Goal: Use online tool/utility: Utilize a website feature to perform a specific function

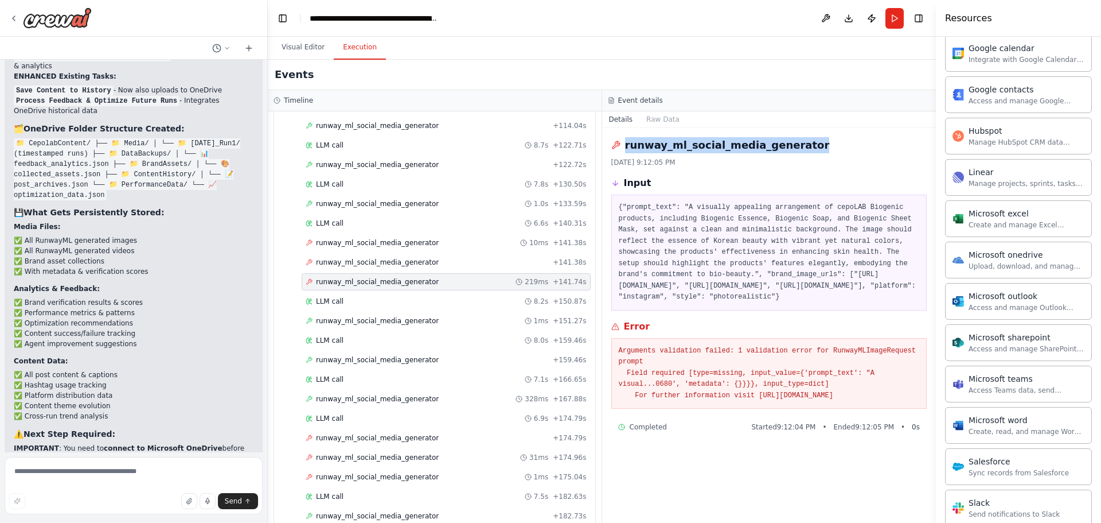
click at [660, 142] on div "runway_ml_social_media_generator" at bounding box center [769, 145] width 316 height 16
click at [54, 472] on textarea at bounding box center [134, 485] width 258 height 57
paste textarea "**********"
drag, startPoint x: 656, startPoint y: 384, endPoint x: 920, endPoint y: 426, distance: 267.7
click at [920, 402] on pre "Arguments validation failed: 1 validation error for RunwayMLImageRequest prompt…" at bounding box center [769, 373] width 301 height 56
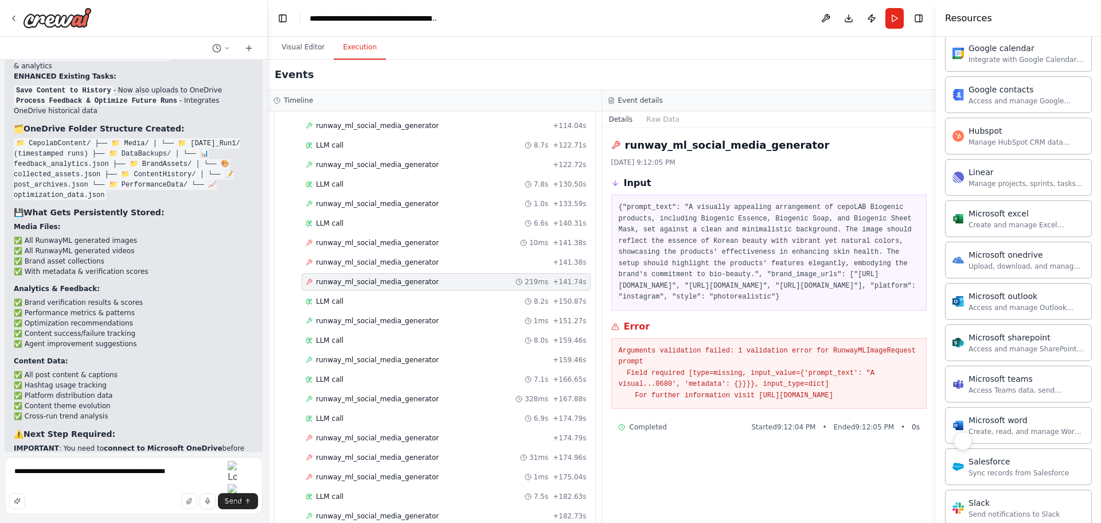
copy pre "Arguments validation failed: 1 validation error for RunwayMLImageRequest prompt…"
click at [193, 470] on textarea "**********" at bounding box center [134, 485] width 258 height 57
paste textarea "**********"
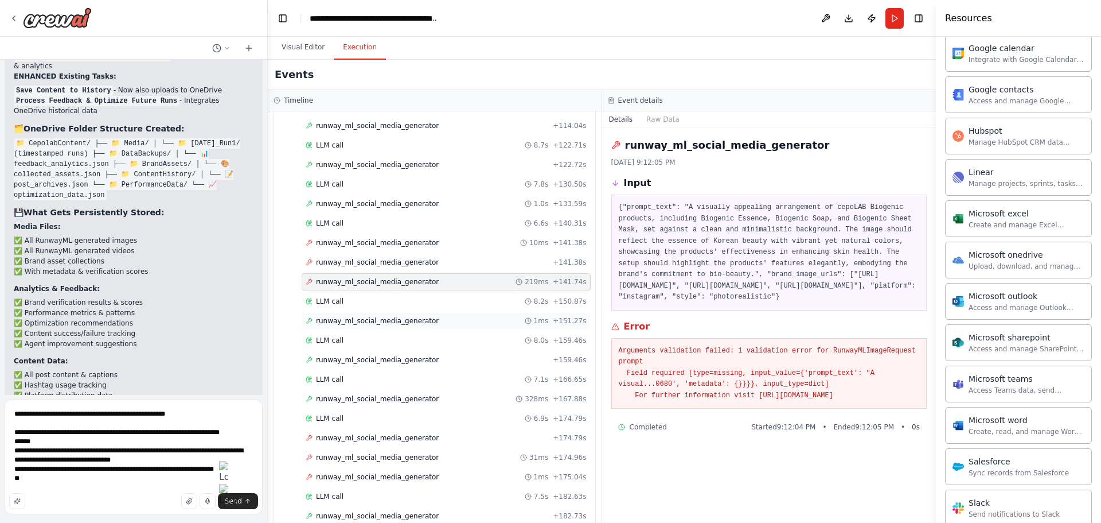
click at [376, 319] on span "runway_ml_social_media_generator" at bounding box center [377, 320] width 123 height 9
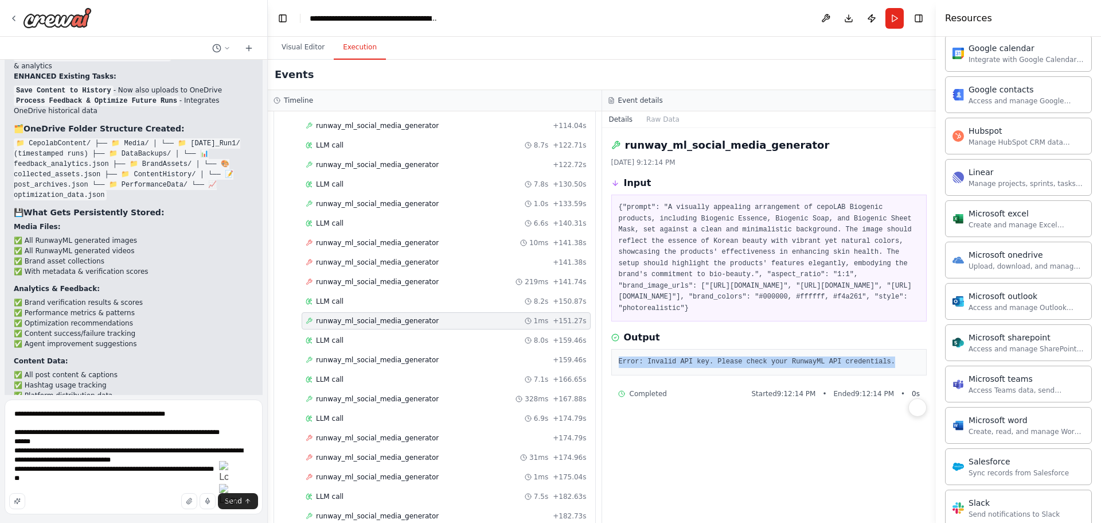
drag, startPoint x: 915, startPoint y: 395, endPoint x: 650, endPoint y: 388, distance: 265.7
click at [650, 375] on div "Error: Invalid API key. Please check your RunwayML API credentials." at bounding box center [769, 362] width 316 height 26
copy pre "Error: Invalid API key. Please check your RunwayML API credentials."
click at [29, 484] on textarea "**********" at bounding box center [134, 456] width 258 height 115
paste textarea "**********"
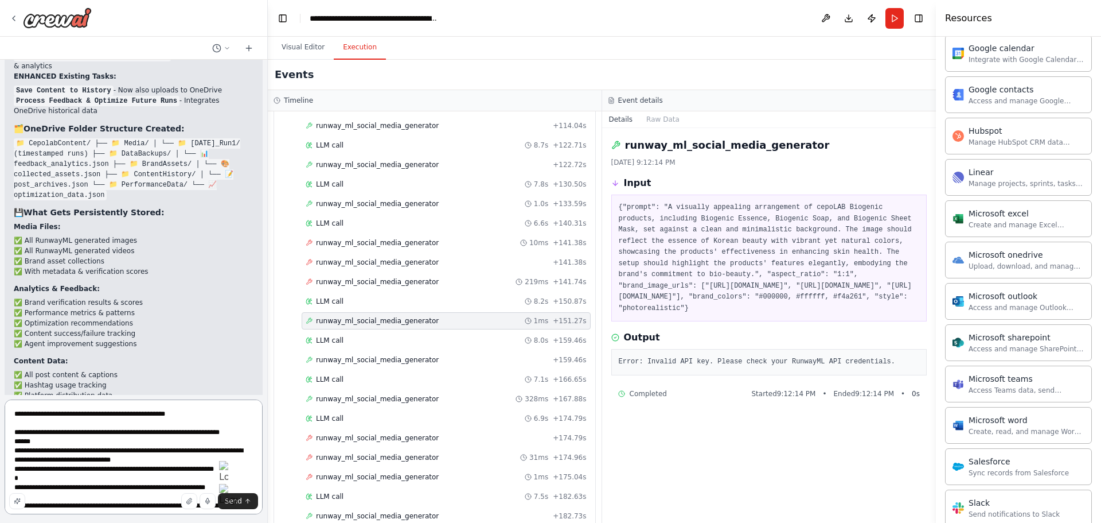
scroll to position [6, 0]
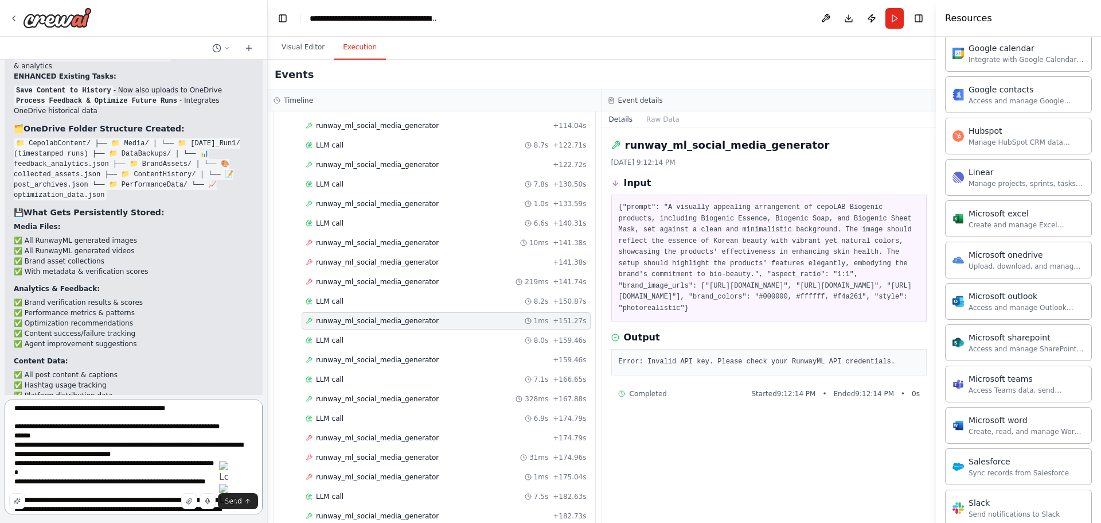
type textarea "**********"
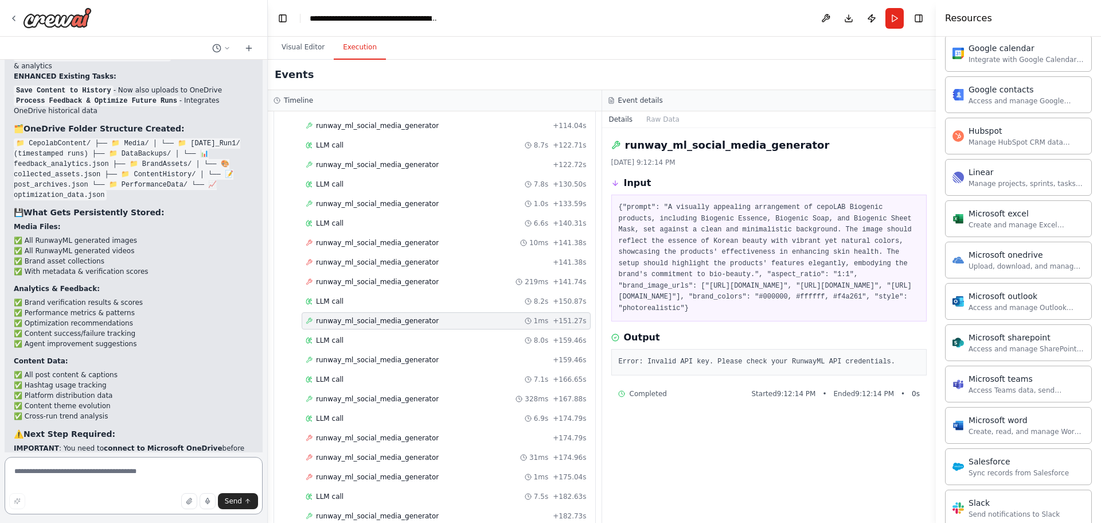
scroll to position [43476, 0]
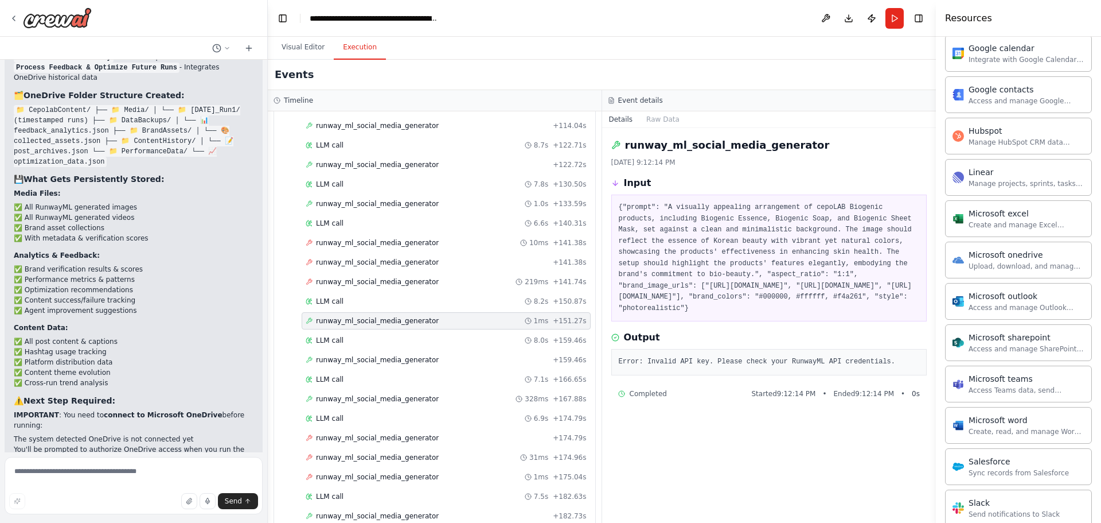
click at [82, 480] on textarea at bounding box center [134, 485] width 258 height 57
type textarea "*"
type textarea "**********"
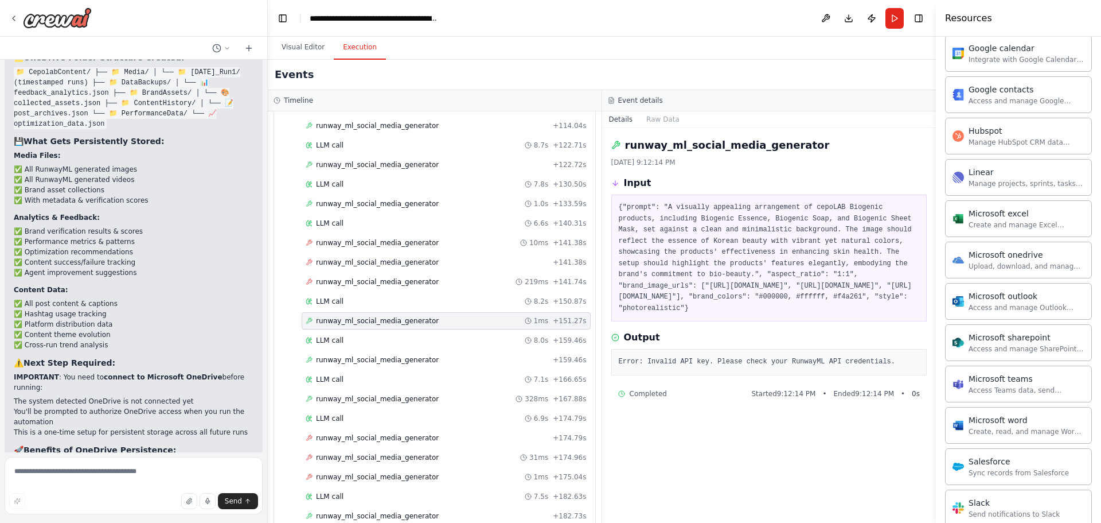
scroll to position [2301, 0]
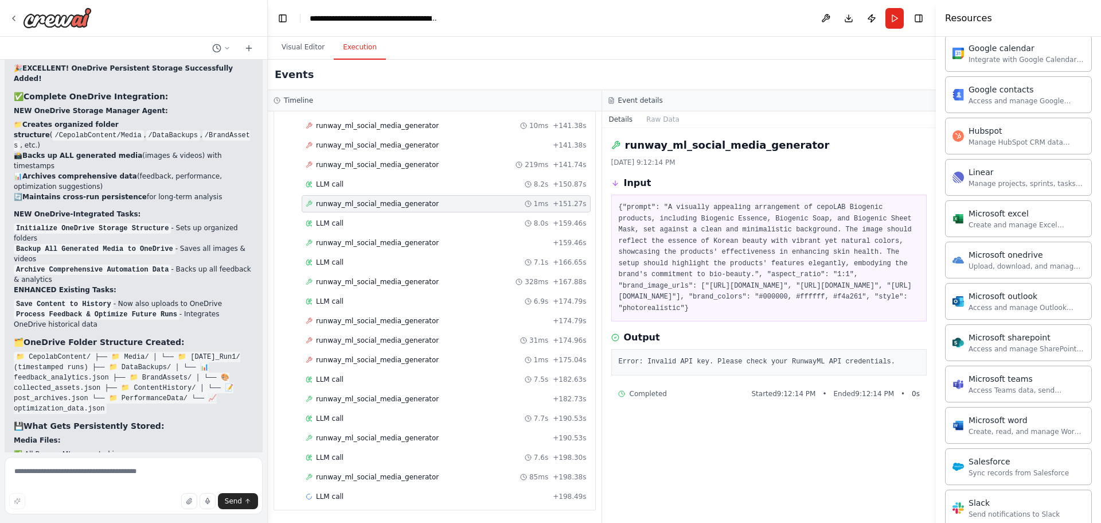
scroll to position [43514, 0]
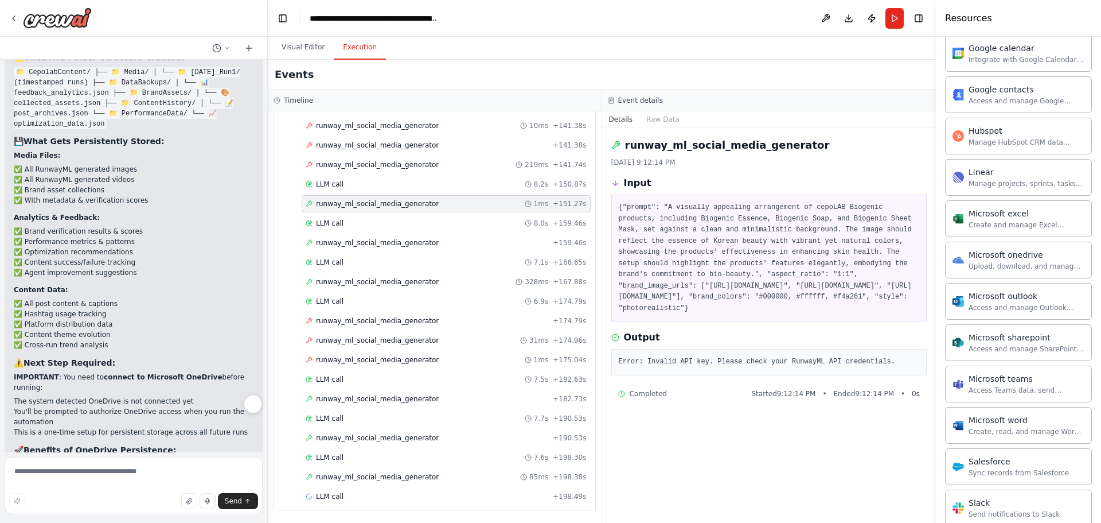
drag, startPoint x: 14, startPoint y: 313, endPoint x: 246, endPoint y: 392, distance: 244.5
copy div "runway_ml_social_media_generator is not working well Arguments validation faile…"
click at [147, 468] on textarea at bounding box center [134, 485] width 258 height 57
paste textarea "**********"
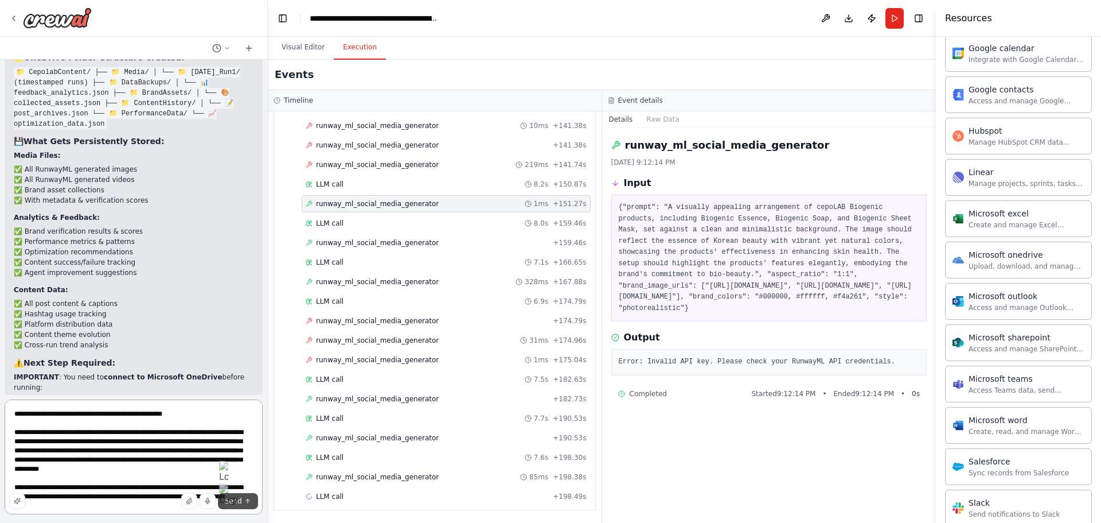
type textarea "**********"
click at [240, 502] on span "Send" at bounding box center [233, 500] width 17 height 9
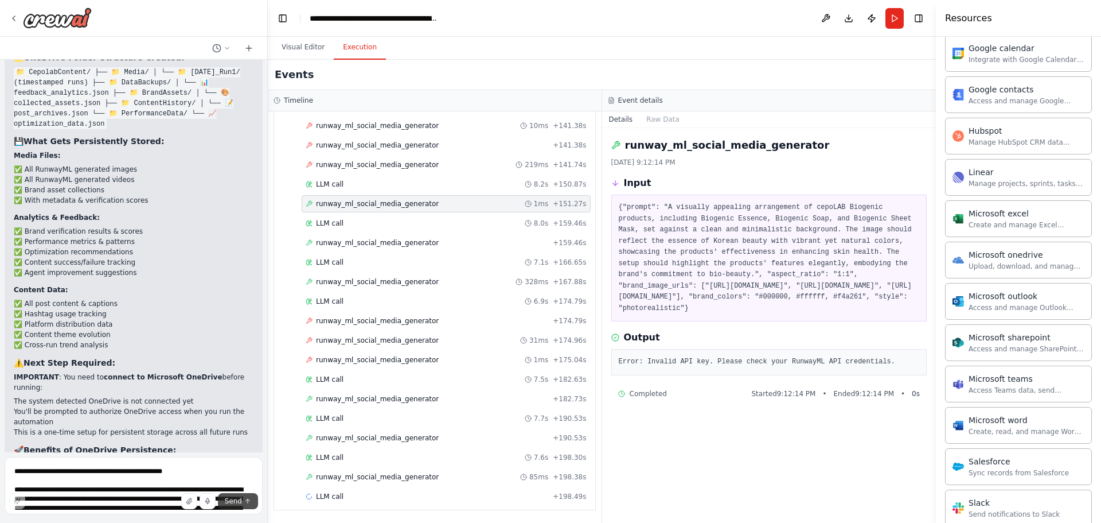
scroll to position [43631, 0]
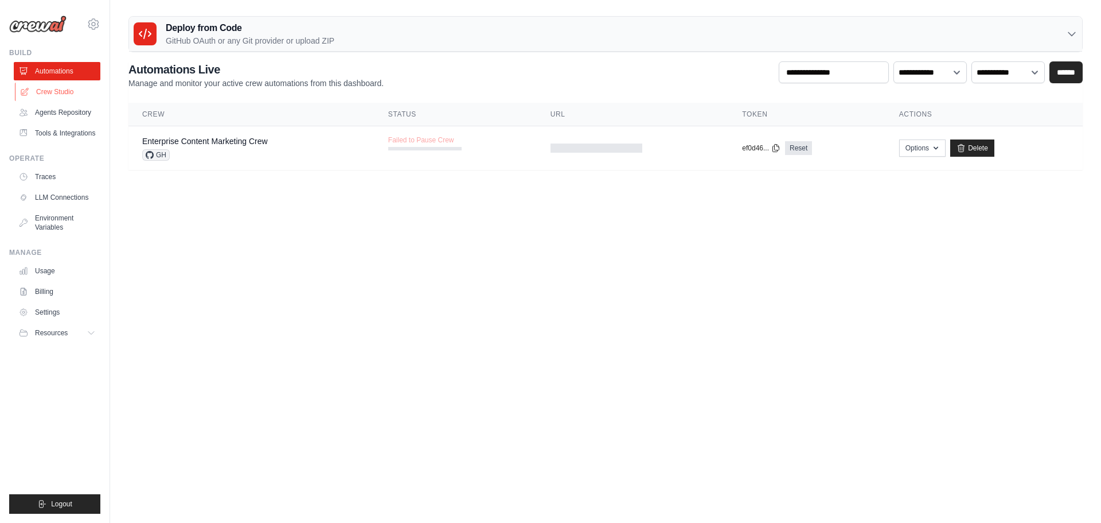
click at [63, 90] on link "Crew Studio" at bounding box center [58, 92] width 87 height 18
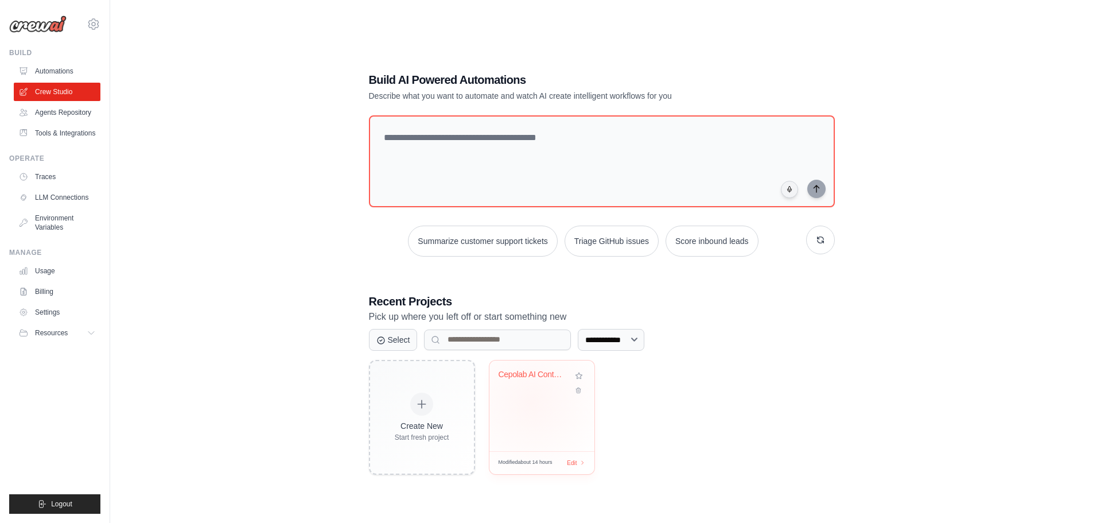
click at [531, 402] on div "Cepolab AI Content Pipeline - Brand..." at bounding box center [541, 405] width 105 height 91
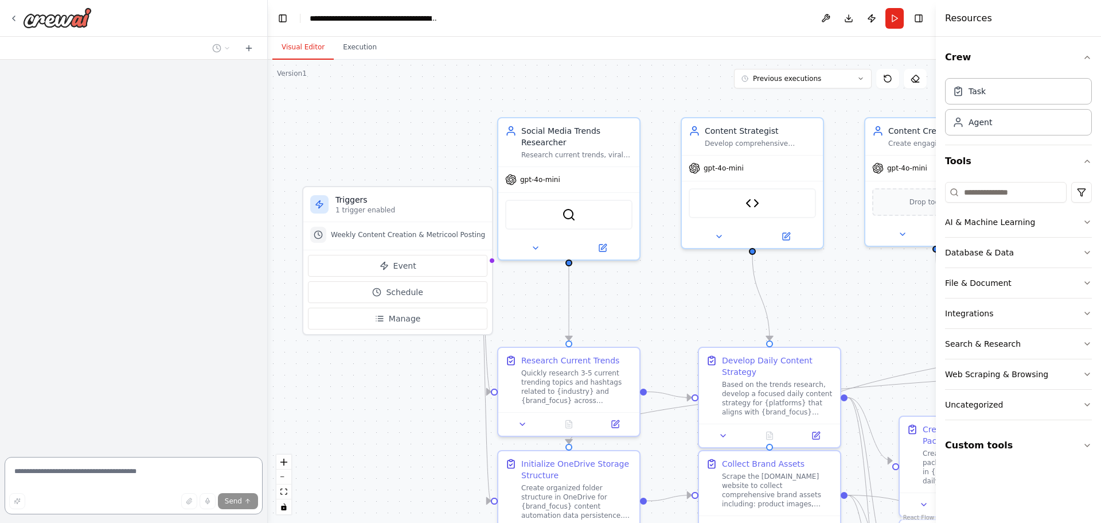
click at [65, 473] on textarea at bounding box center [134, 485] width 258 height 57
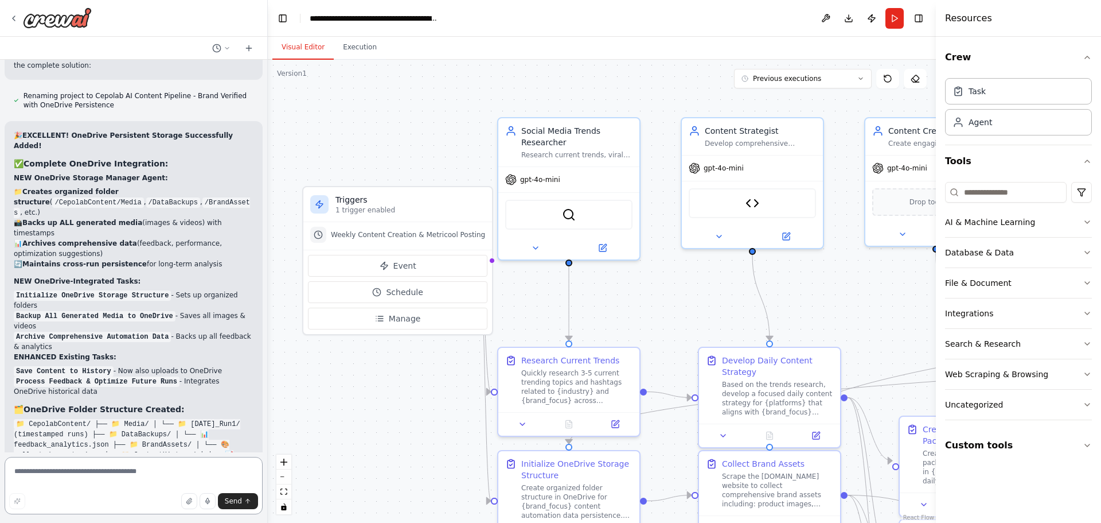
scroll to position [43359, 0]
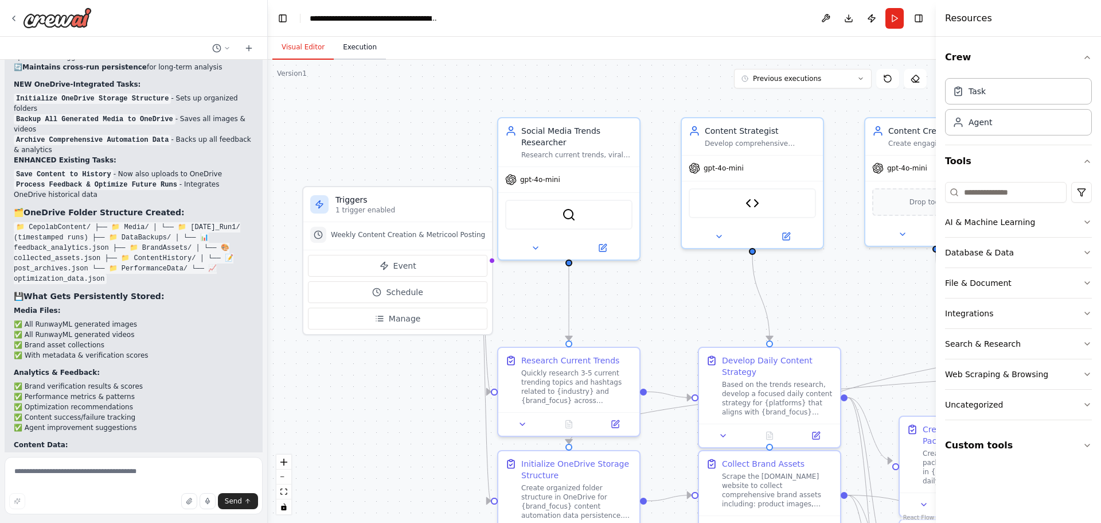
click at [357, 45] on button "Execution" at bounding box center [360, 48] width 52 height 24
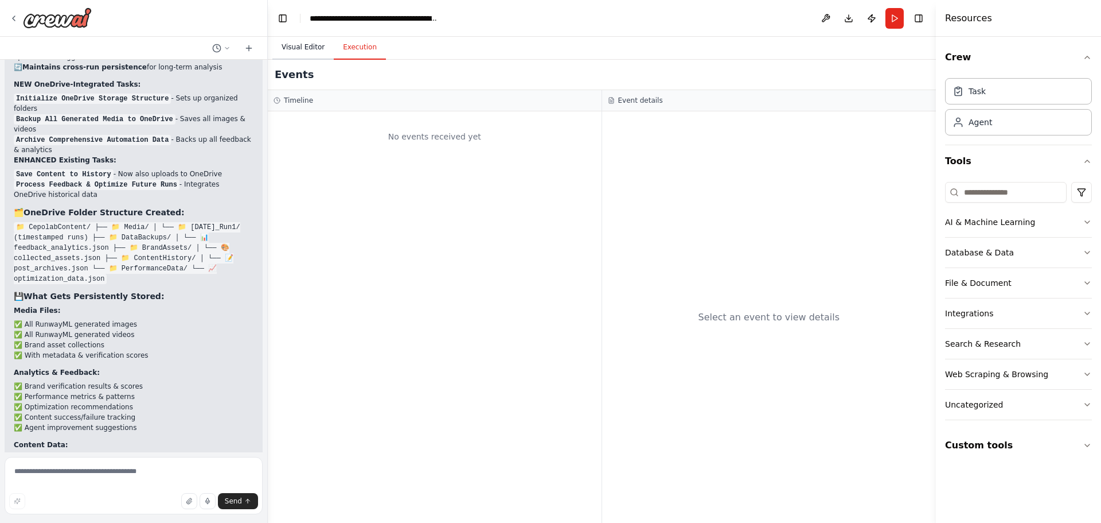
click at [298, 51] on button "Visual Editor" at bounding box center [302, 48] width 61 height 24
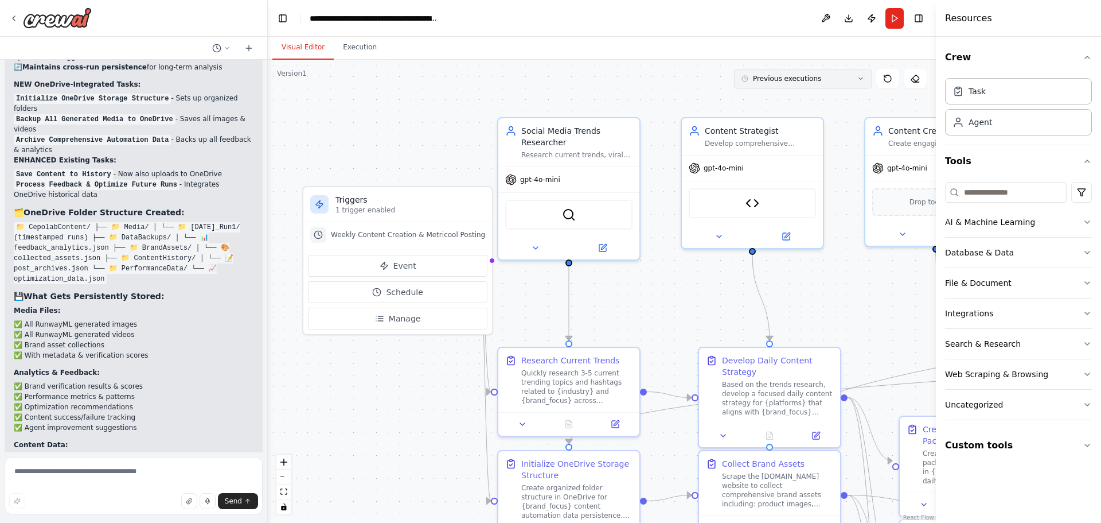
click at [843, 83] on button "Previous executions" at bounding box center [803, 79] width 138 height 20
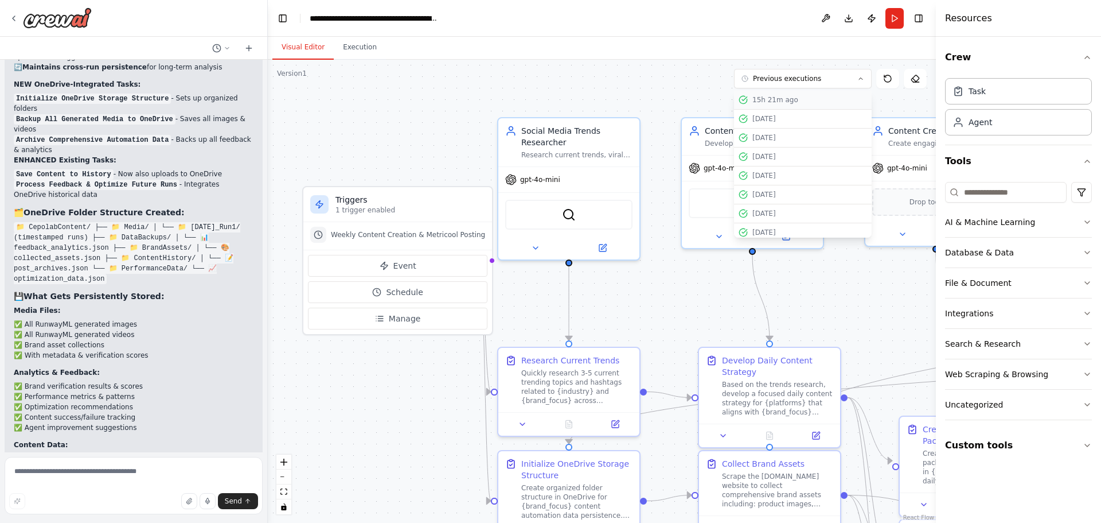
click at [812, 102] on div "15h 21m ago" at bounding box center [810, 99] width 115 height 9
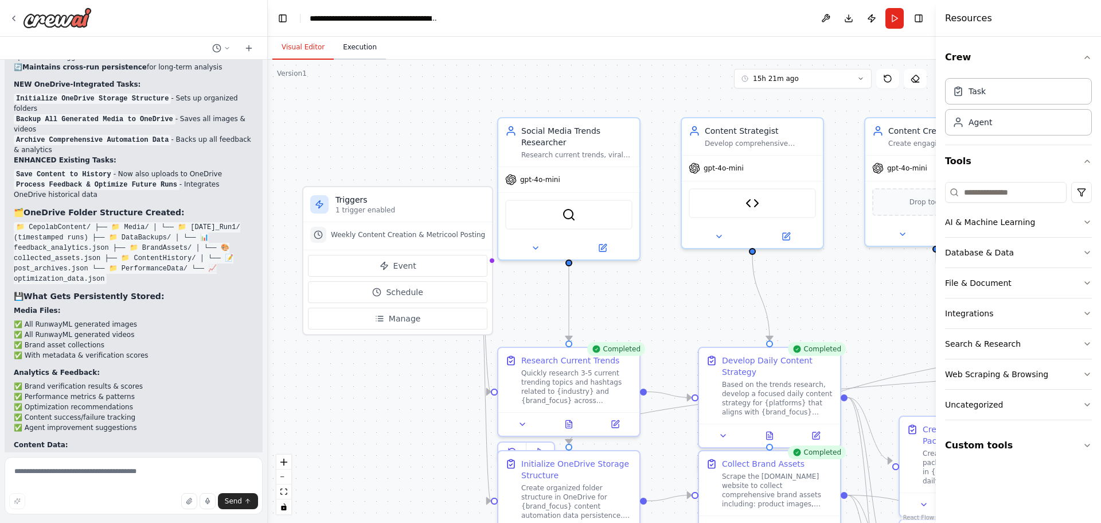
click at [358, 42] on button "Execution" at bounding box center [360, 48] width 52 height 24
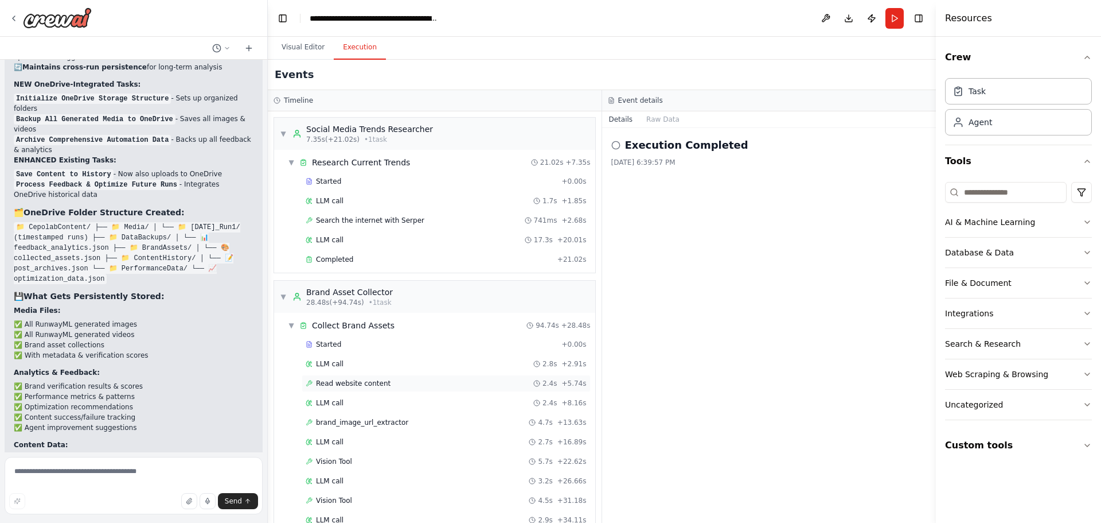
click at [350, 383] on span "Read website content" at bounding box center [353, 383] width 75 height 9
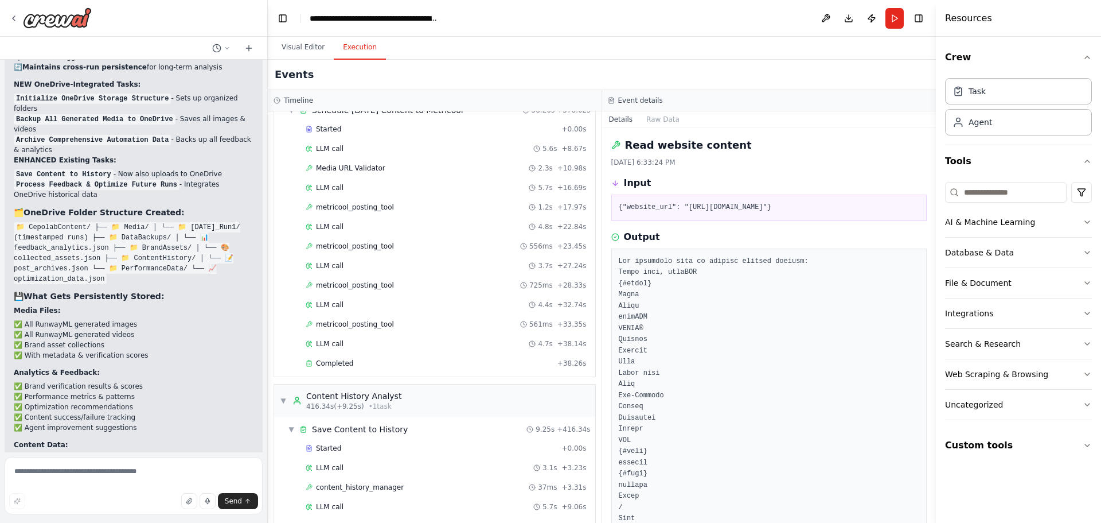
scroll to position [1821, 0]
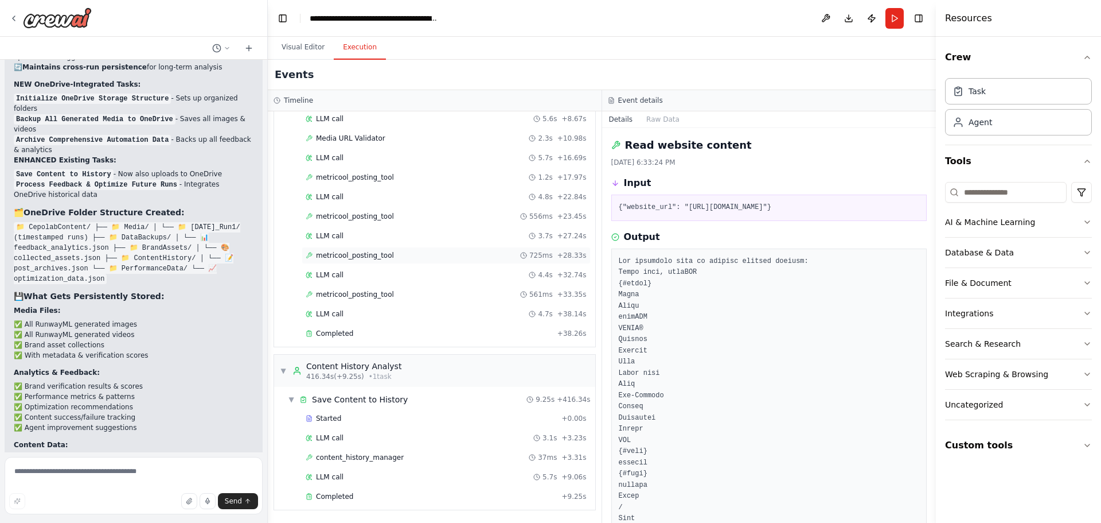
click at [364, 255] on span "metricool_posting_tool" at bounding box center [355, 255] width 78 height 9
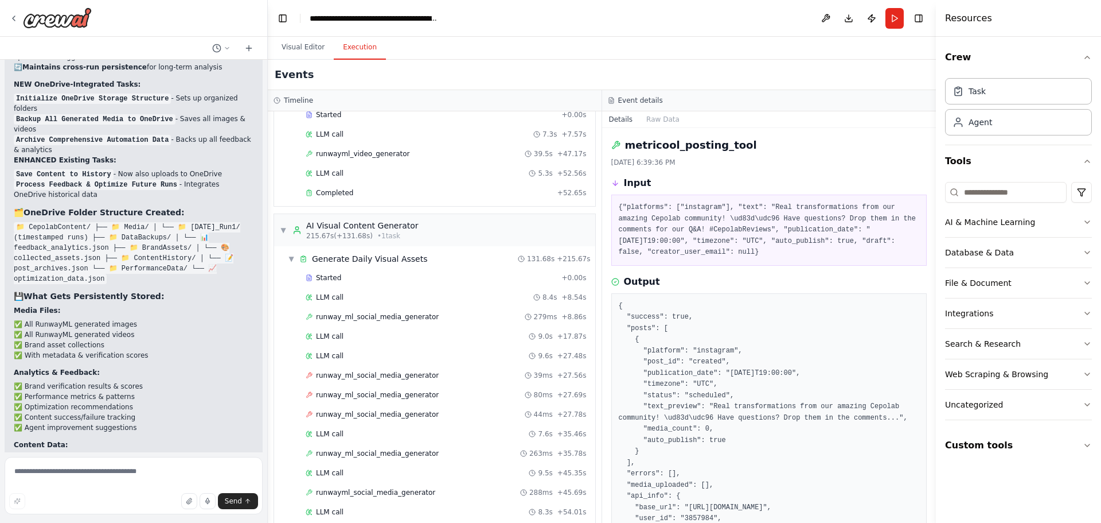
scroll to position [1032, 0]
click at [360, 377] on span "runway_ml_social_media_generator" at bounding box center [377, 373] width 123 height 9
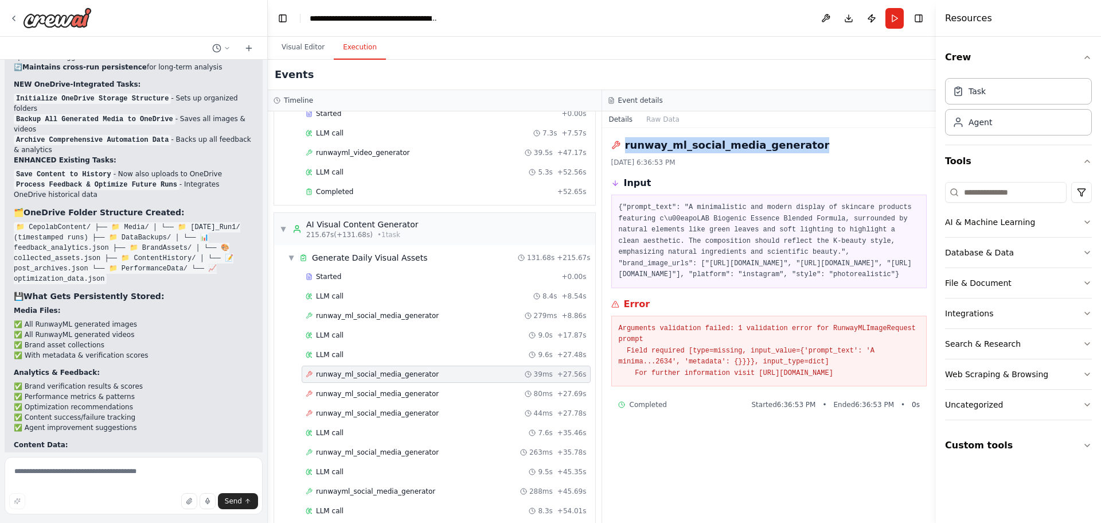
drag, startPoint x: 662, startPoint y: 147, endPoint x: 850, endPoint y: 139, distance: 187.7
click at [850, 139] on div "runway_ml_social_media_generator" at bounding box center [769, 145] width 316 height 16
copy h2 "runway_ml_social_media_generator"
click at [113, 468] on textarea at bounding box center [134, 485] width 258 height 57
paste textarea "**********"
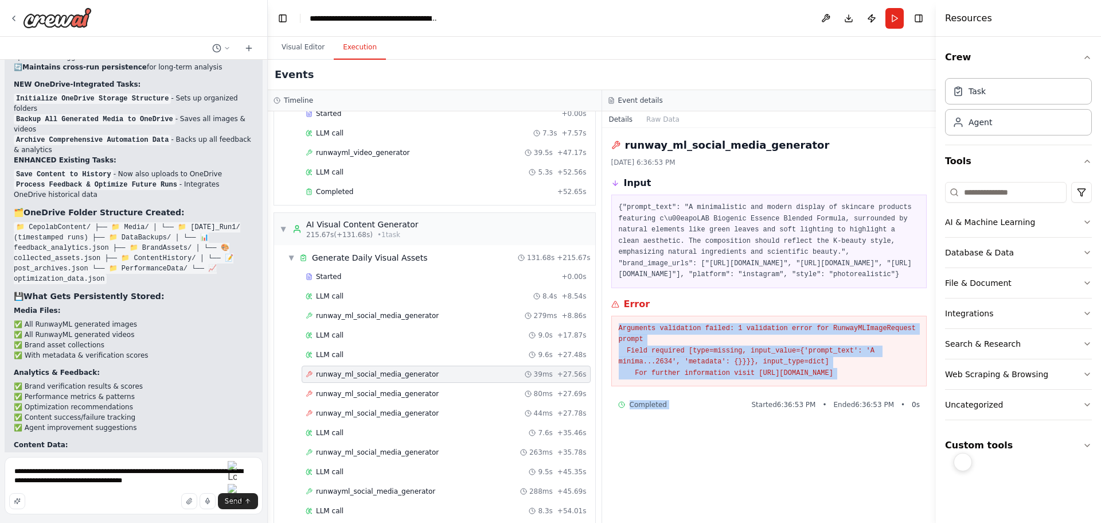
drag, startPoint x: 657, startPoint y: 373, endPoint x: 816, endPoint y: 431, distance: 169.1
click at [816, 431] on div "runway_ml_social_media_generator 10/6/2025, 6:36:53 PM Input {"prompt_text": "A…" at bounding box center [769, 325] width 334 height 395
copy div "Arguments validation failed: 1 validation error for RunwayMLImageRequest prompt…"
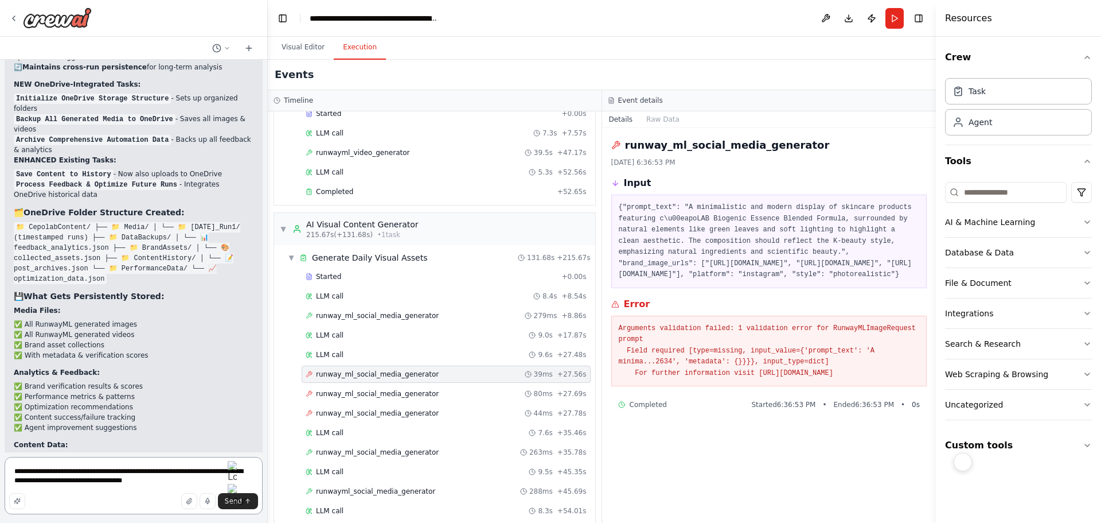
click at [157, 480] on textarea "**********" at bounding box center [134, 485] width 258 height 57
paste textarea "**********"
type textarea "**********"
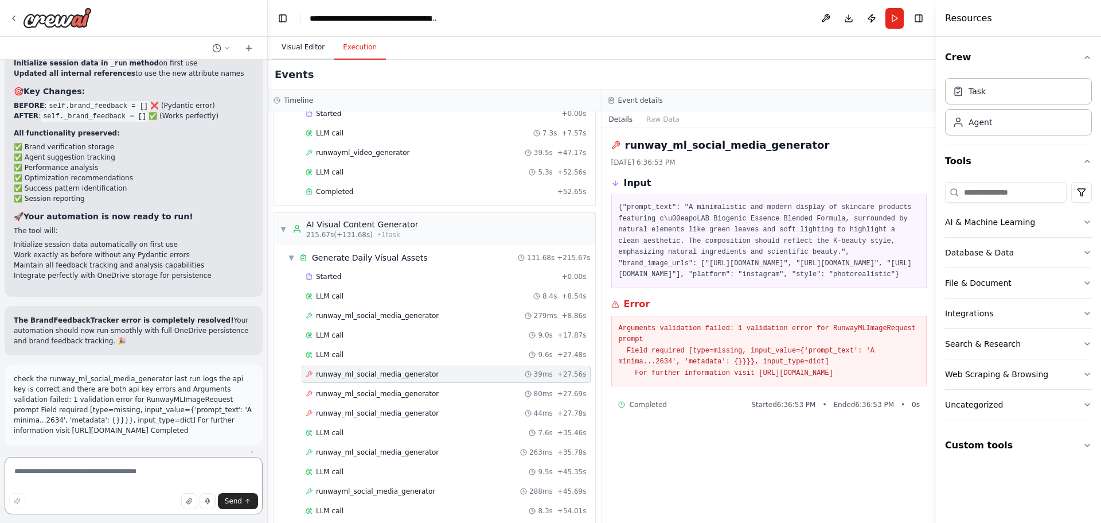
scroll to position [44822, 0]
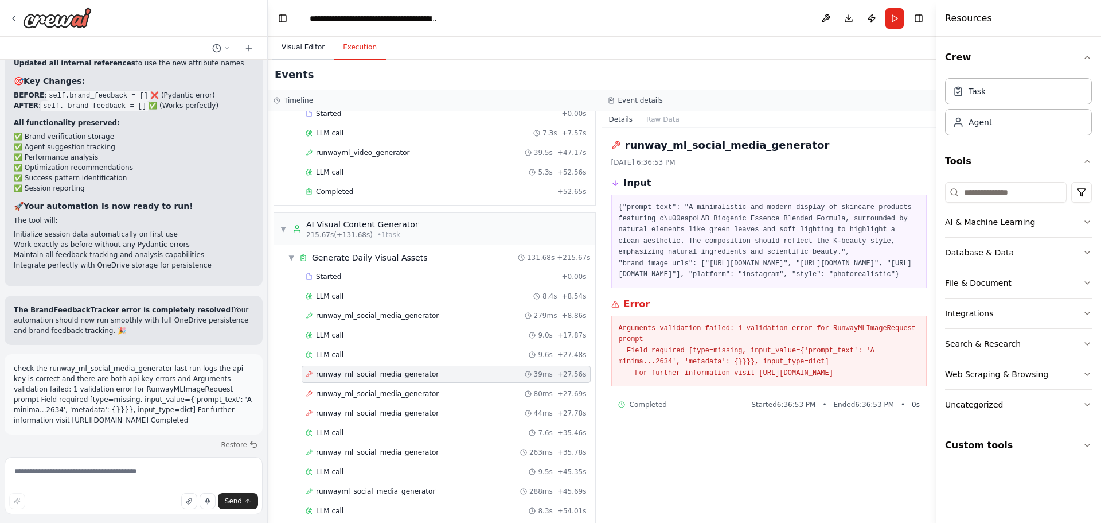
click at [302, 43] on button "Visual Editor" at bounding box center [302, 48] width 61 height 24
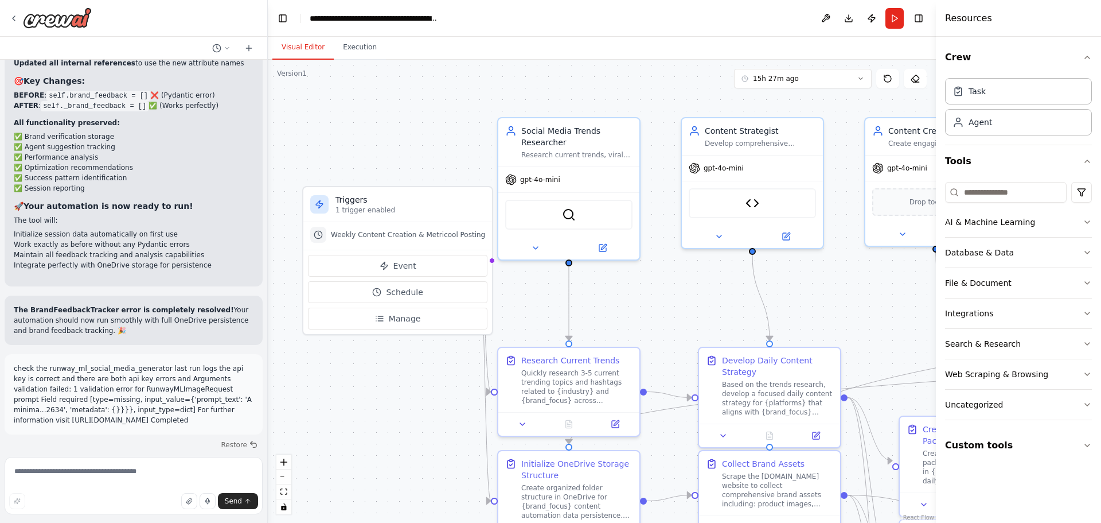
scroll to position [44832, 0]
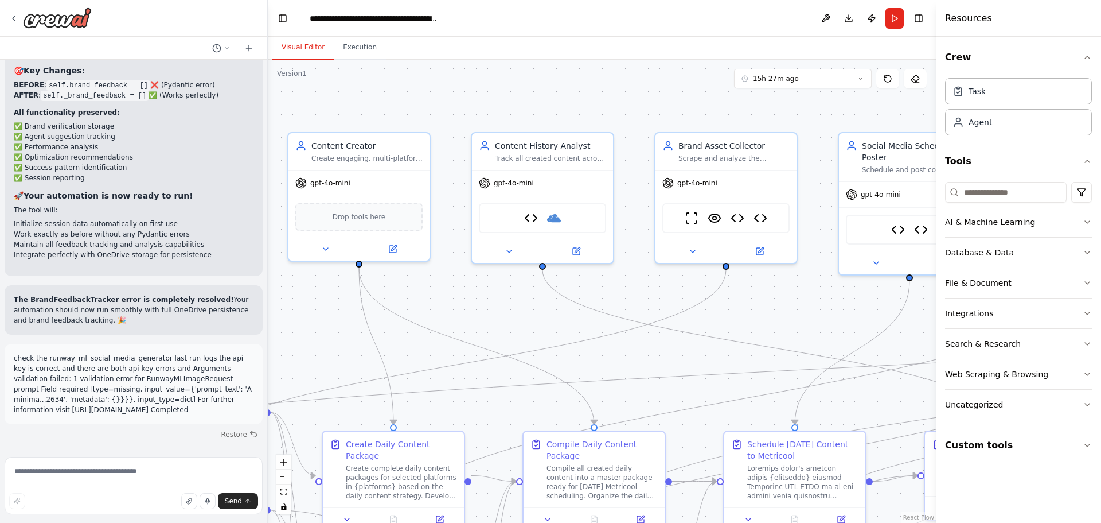
drag, startPoint x: 860, startPoint y: 338, endPoint x: 267, endPoint y: 353, distance: 593.3
click at [267, 353] on div "Hello! I'm the CrewAI assistant. What kind of automation do you want to build? …" at bounding box center [550, 261] width 1101 height 523
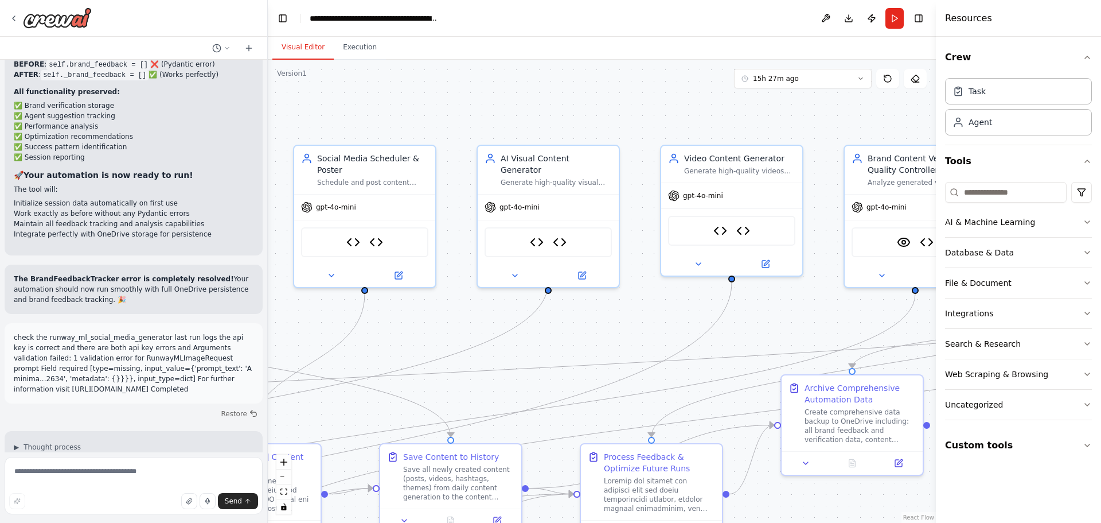
scroll to position [44863, 0]
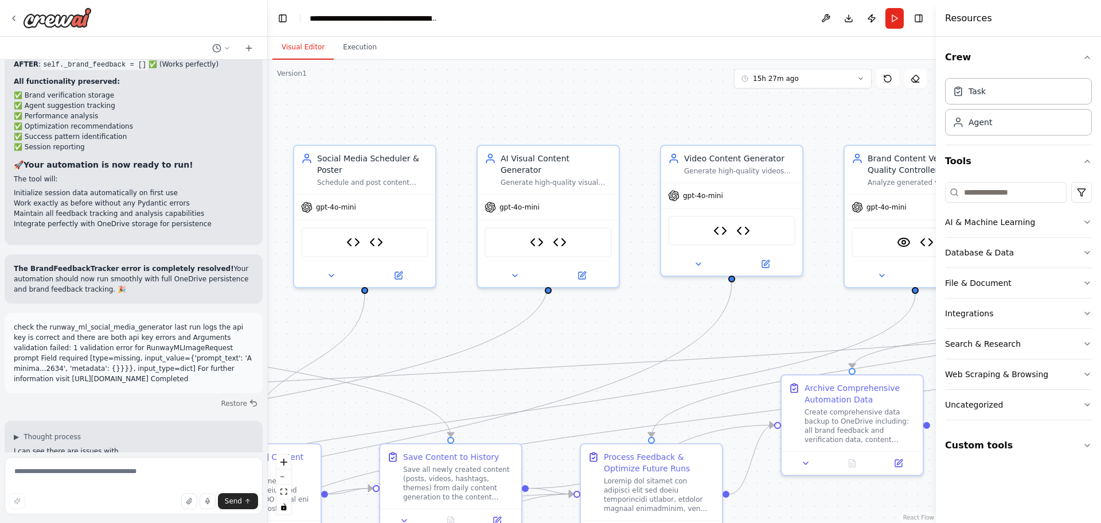
drag, startPoint x: 781, startPoint y: 305, endPoint x: 237, endPoint y: 318, distance: 543.9
click at [237, 318] on div "Hello! I'm the CrewAI assistant. What kind of automation do you want to build? …" at bounding box center [550, 261] width 1101 height 523
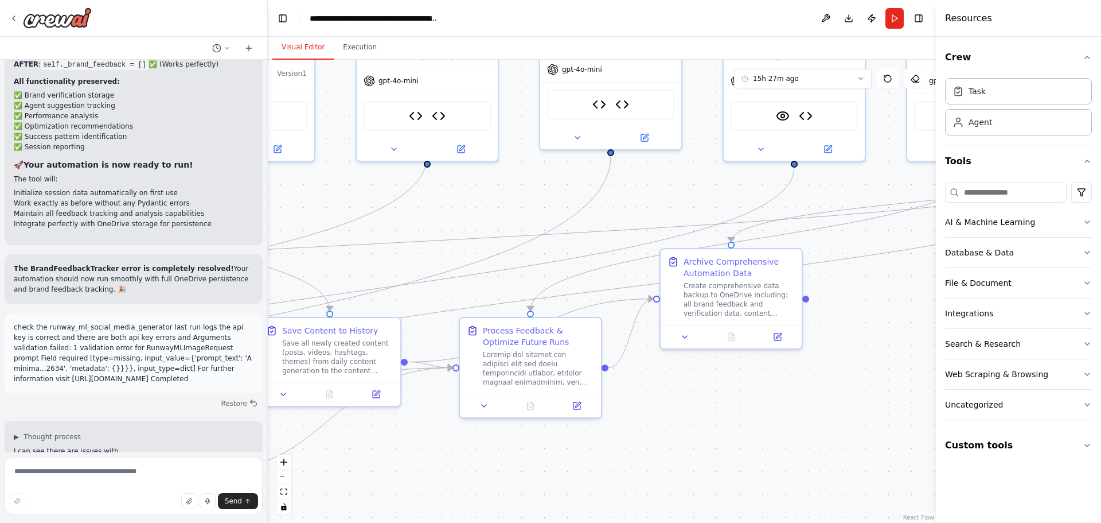
drag, startPoint x: 646, startPoint y: 304, endPoint x: 541, endPoint y: 178, distance: 164.1
click at [541, 178] on div ".deletable-edge-delete-btn { width: 20px; height: 20px; border: 0px solid #ffff…" at bounding box center [602, 291] width 668 height 463
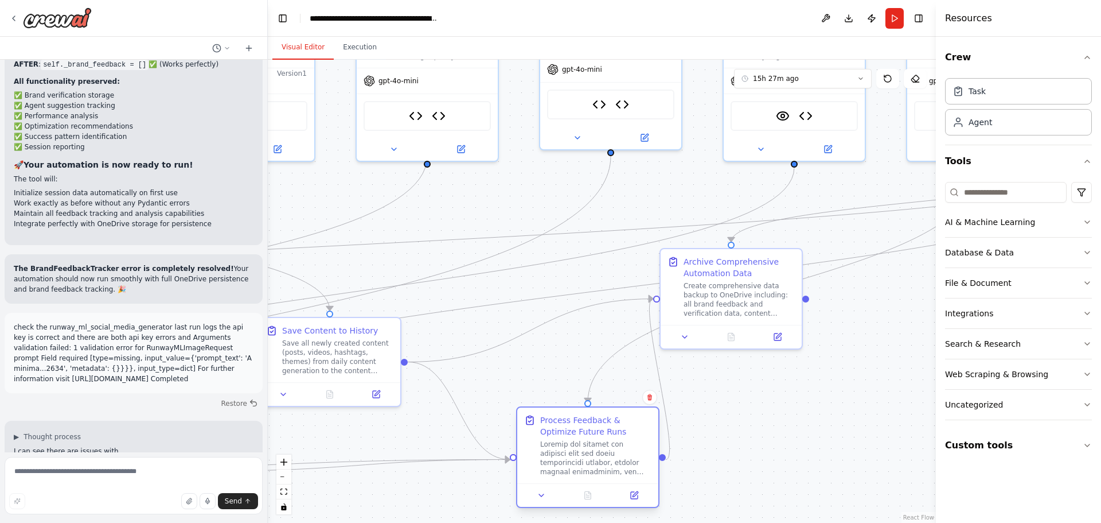
drag, startPoint x: 516, startPoint y: 349, endPoint x: 578, endPoint y: 436, distance: 107.0
click at [578, 436] on div "Process Feedback & Optimize Future Runs" at bounding box center [595, 445] width 111 height 62
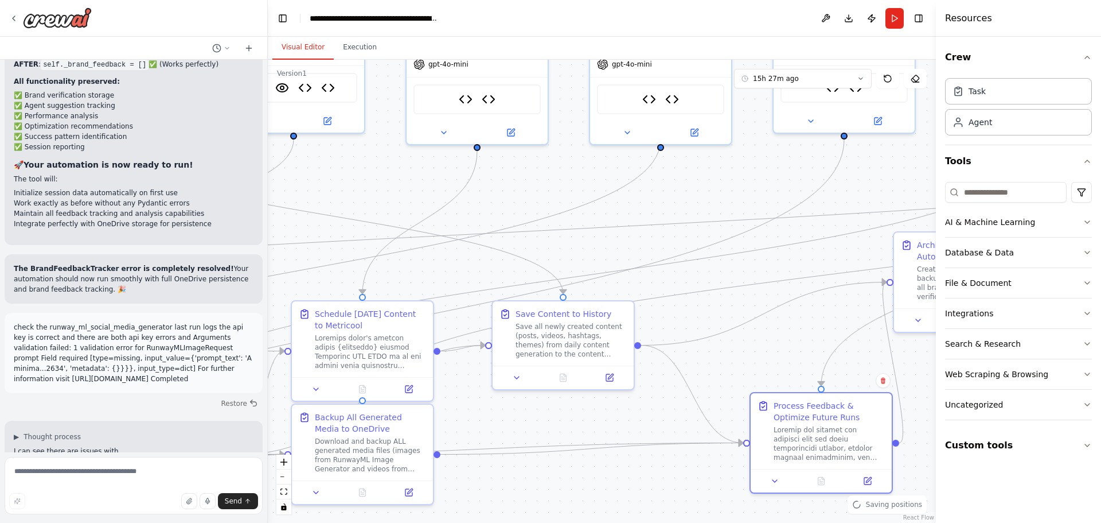
drag, startPoint x: 615, startPoint y: 212, endPoint x: 849, endPoint y: 195, distance: 234.0
click at [849, 195] on div ".deletable-edge-delete-btn { width: 20px; height: 20px; border: 0px solid #ffff…" at bounding box center [602, 291] width 668 height 463
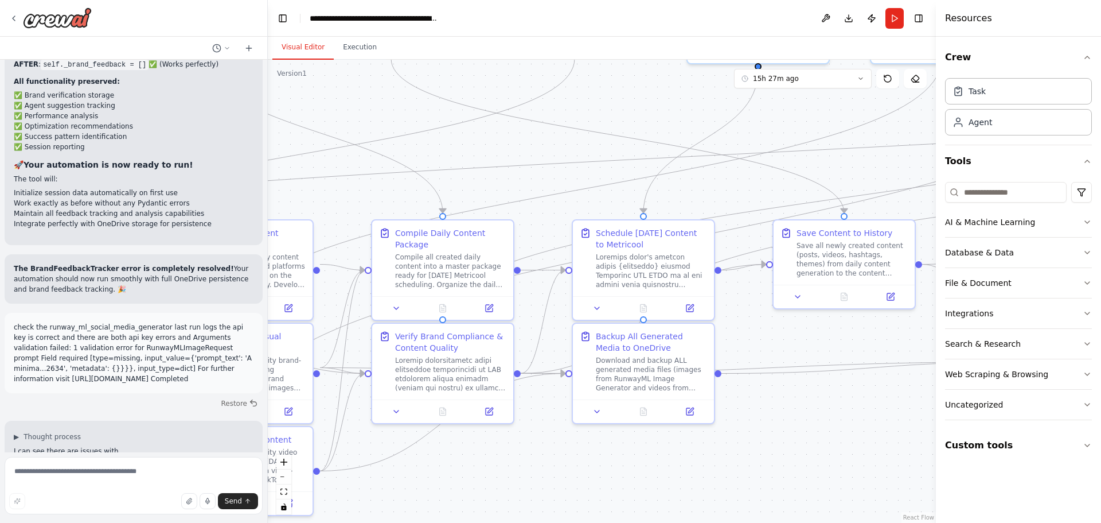
drag, startPoint x: 505, startPoint y: 431, endPoint x: 786, endPoint y: 350, distance: 292.5
click at [786, 350] on div ".deletable-edge-delete-btn { width: 20px; height: 20px; border: 0px solid #ffff…" at bounding box center [602, 291] width 668 height 463
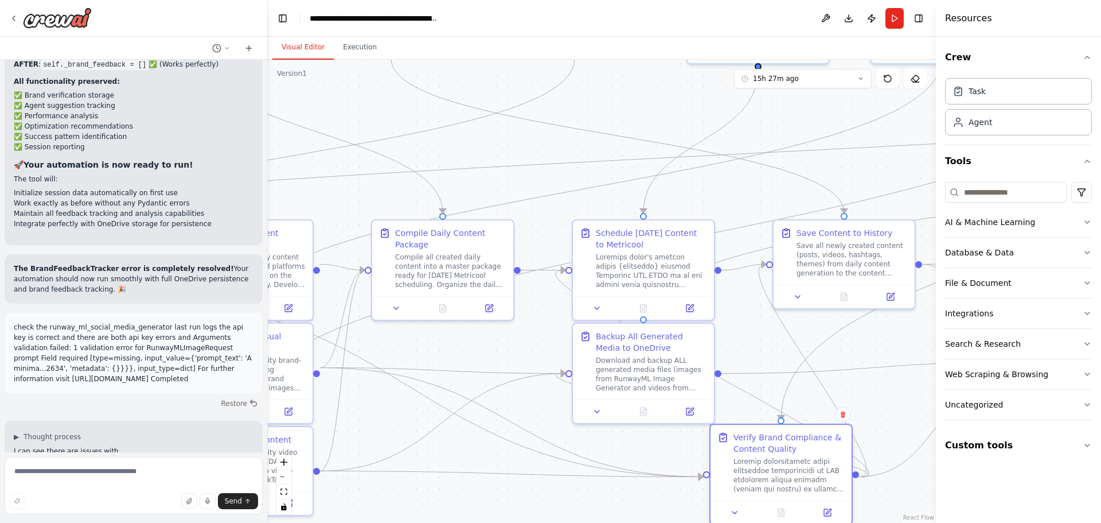
drag, startPoint x: 427, startPoint y: 377, endPoint x: 763, endPoint y: 477, distance: 350.6
click at [763, 477] on div at bounding box center [789, 475] width 111 height 37
click at [918, 18] on button "Toggle Right Sidebar" at bounding box center [919, 18] width 16 height 16
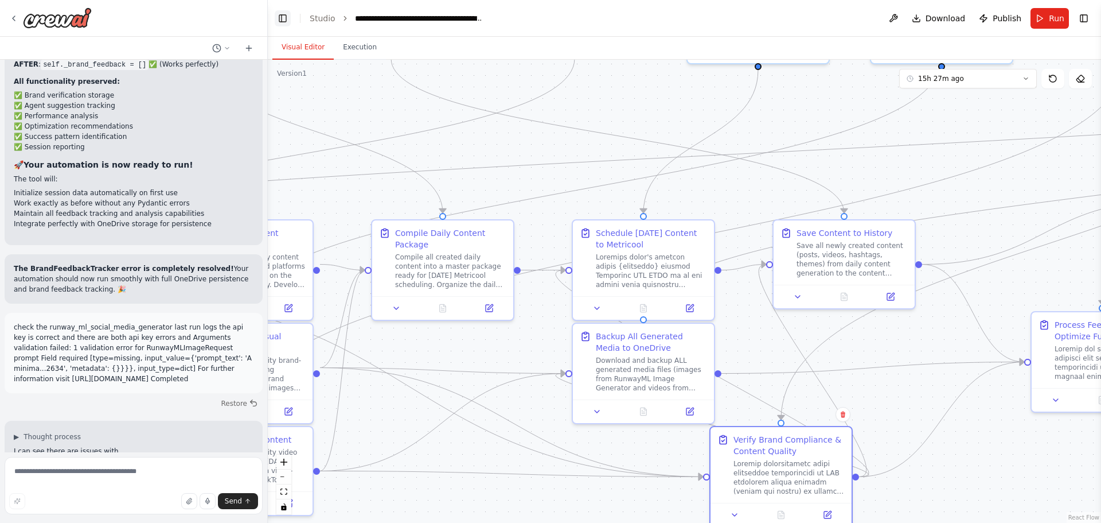
click at [282, 22] on button "Toggle Left Sidebar" at bounding box center [283, 18] width 16 height 16
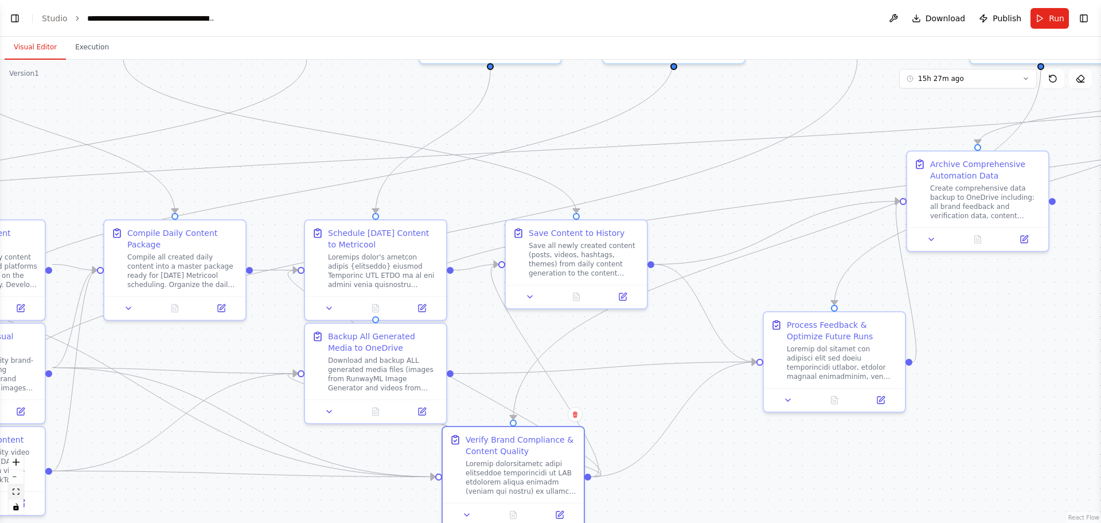
click at [18, 490] on icon "fit view" at bounding box center [16, 491] width 7 height 6
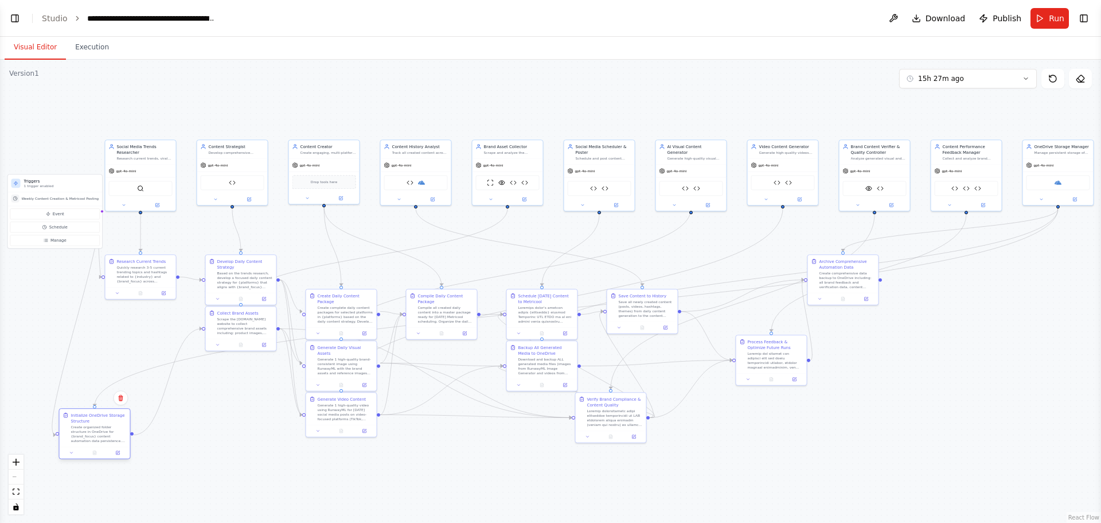
drag, startPoint x: 144, startPoint y: 332, endPoint x: 95, endPoint y: 434, distance: 113.1
click at [95, 434] on div "Create organized folder structure in OneDrive for {brand_focus} content automat…" at bounding box center [99, 433] width 56 height 18
drag, startPoint x: 137, startPoint y: 281, endPoint x: 61, endPoint y: 332, distance: 90.8
click at [61, 332] on div "Quickly research 3-5 current trending topics and hashtags related to {industry}…" at bounding box center [70, 324] width 56 height 18
drag, startPoint x: 240, startPoint y: 289, endPoint x: 159, endPoint y: 259, distance: 85.7
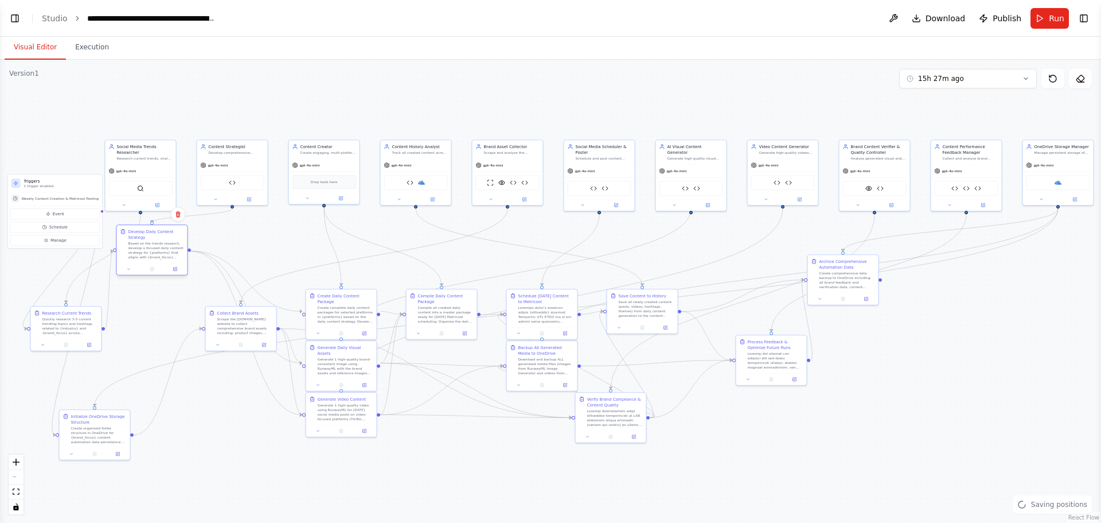
click at [159, 259] on div "Based on the trends research, develop a focused daily content strategy for {pla…" at bounding box center [156, 250] width 56 height 18
drag, startPoint x: 190, startPoint y: 318, endPoint x: 123, endPoint y: 320, distance: 67.2
click at [123, 320] on div ".deletable-edge-delete-btn { width: 20px; height: 20px; border: 0px solid #ffff…" at bounding box center [550, 291] width 1101 height 463
click at [13, 20] on button "Toggle Left Sidebar" at bounding box center [15, 18] width 16 height 16
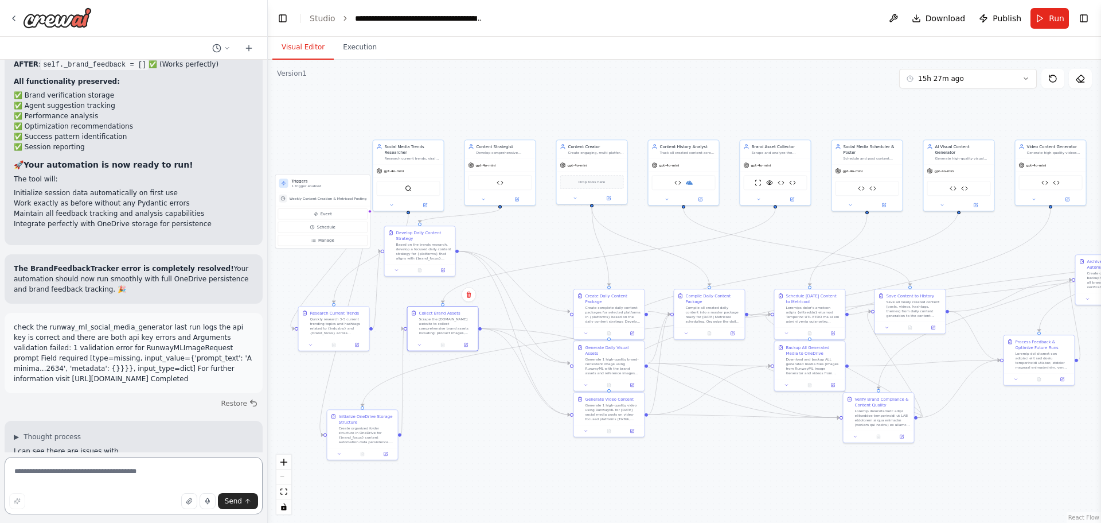
click at [42, 478] on textarea at bounding box center [134, 485] width 258 height 57
type textarea "**********"
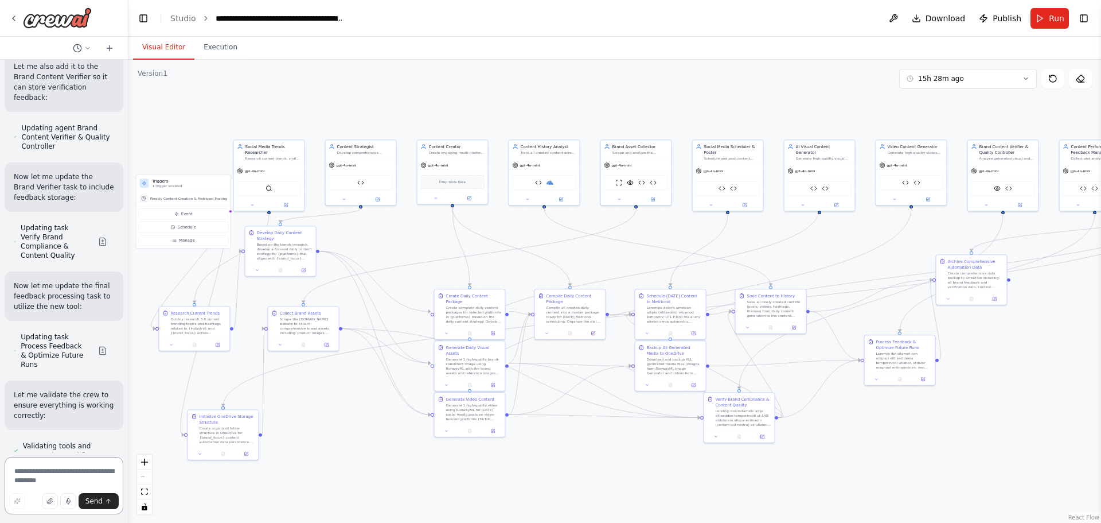
scroll to position [80299, 0]
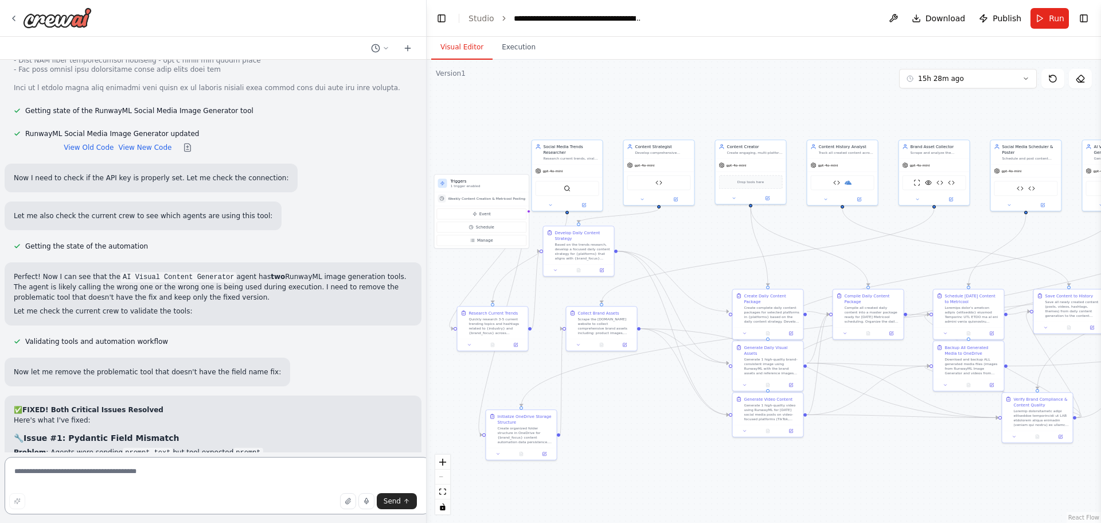
drag, startPoint x: 265, startPoint y: 290, endPoint x: 406, endPoint y: 301, distance: 140.9
click at [422, 297] on div at bounding box center [424, 261] width 5 height 523
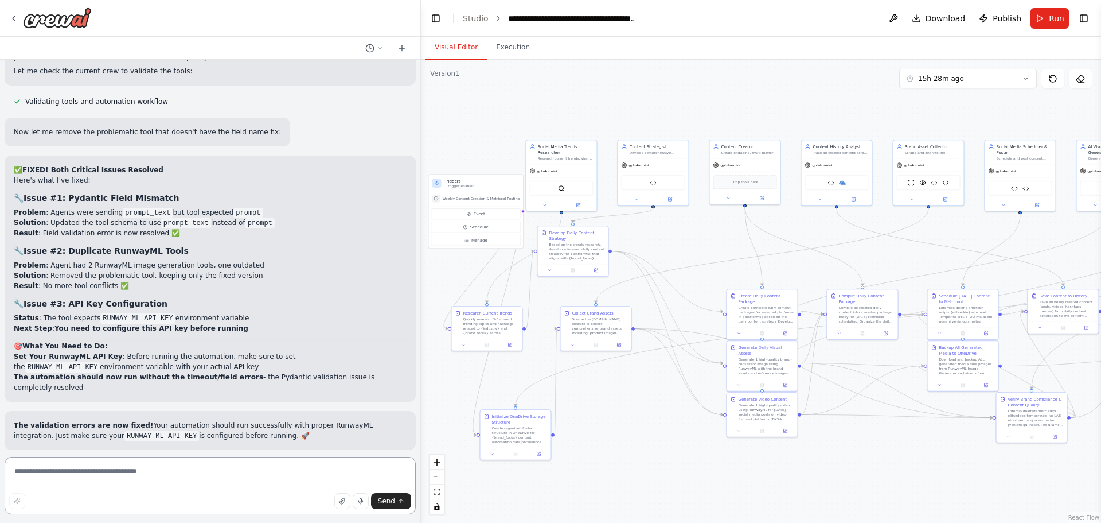
scroll to position [39766, 0]
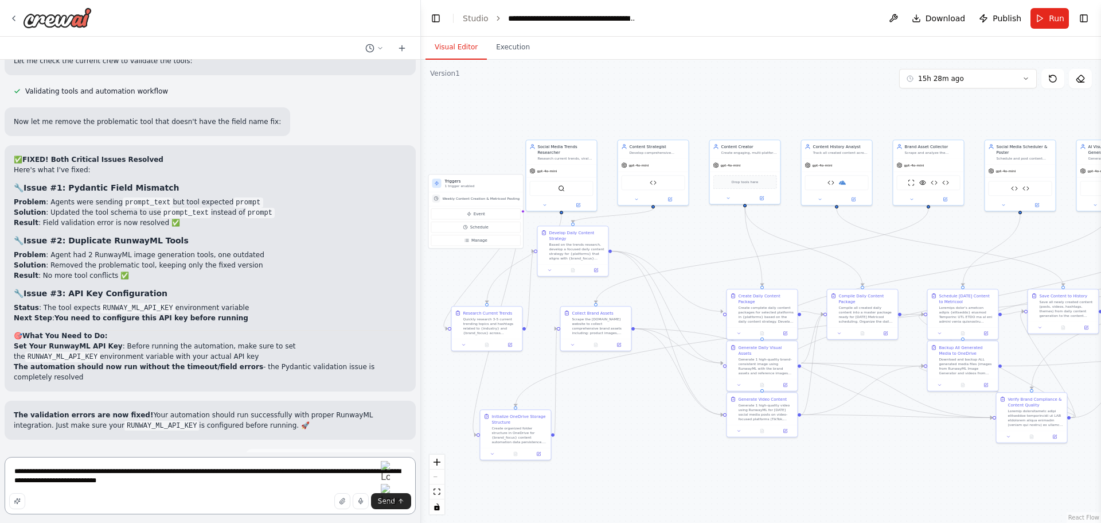
type textarea "**********"
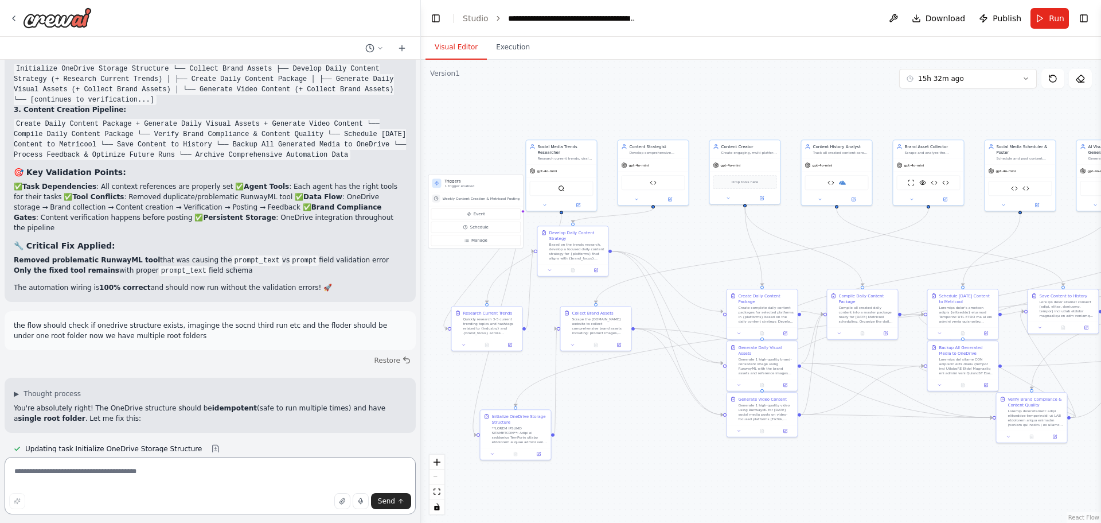
scroll to position [40623, 0]
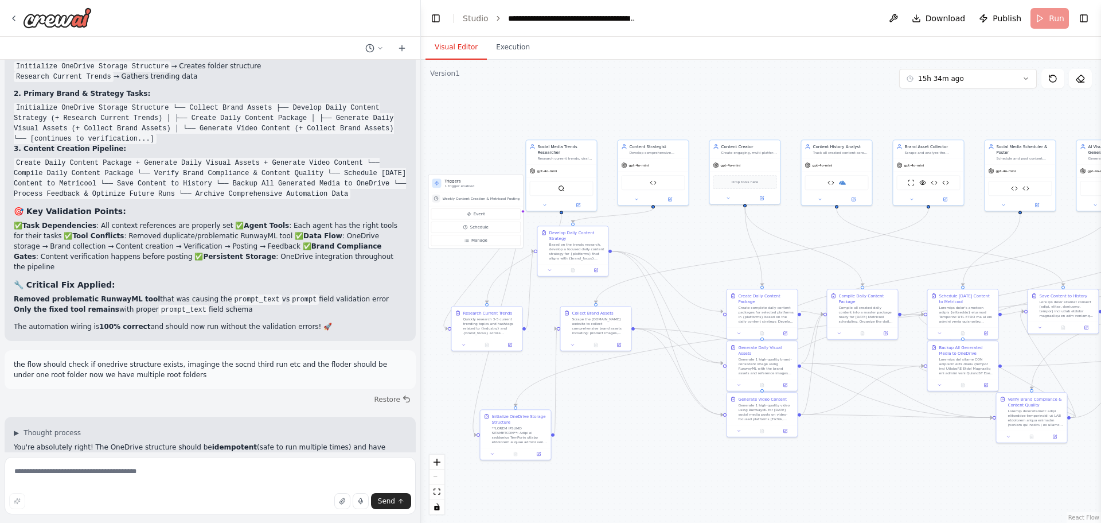
scroll to position [40581, 0]
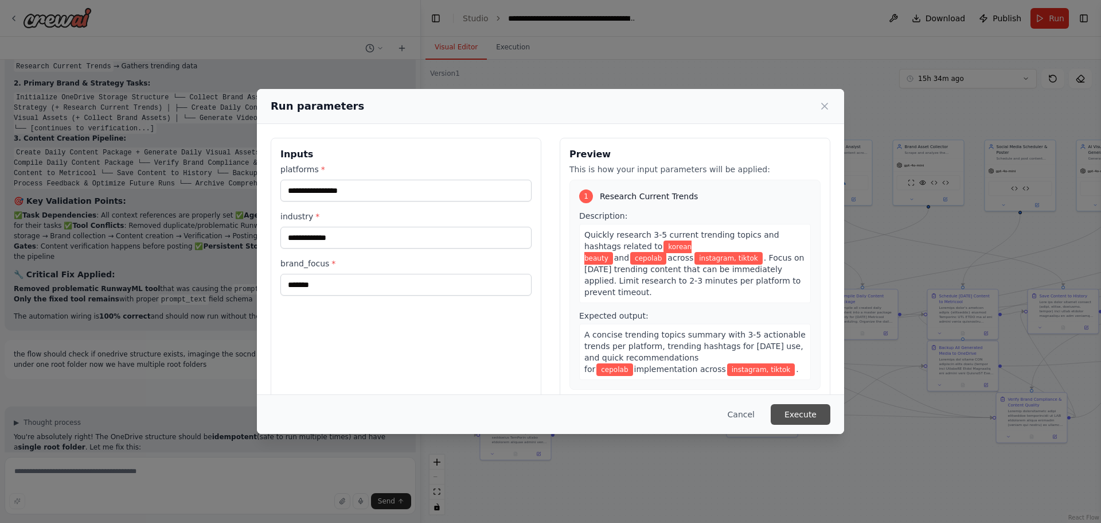
click at [798, 414] on button "Execute" at bounding box center [801, 414] width 60 height 21
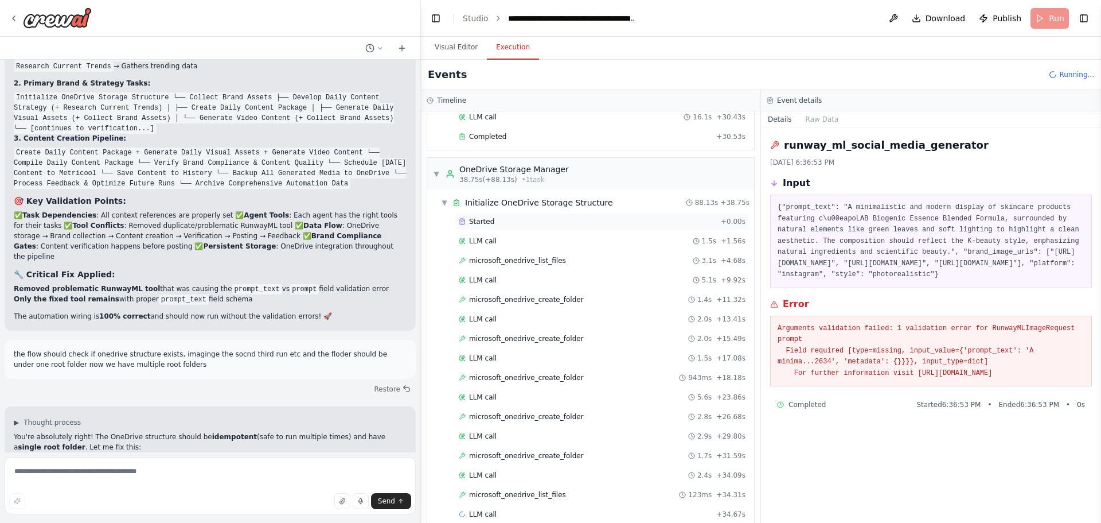
scroll to position [225, 0]
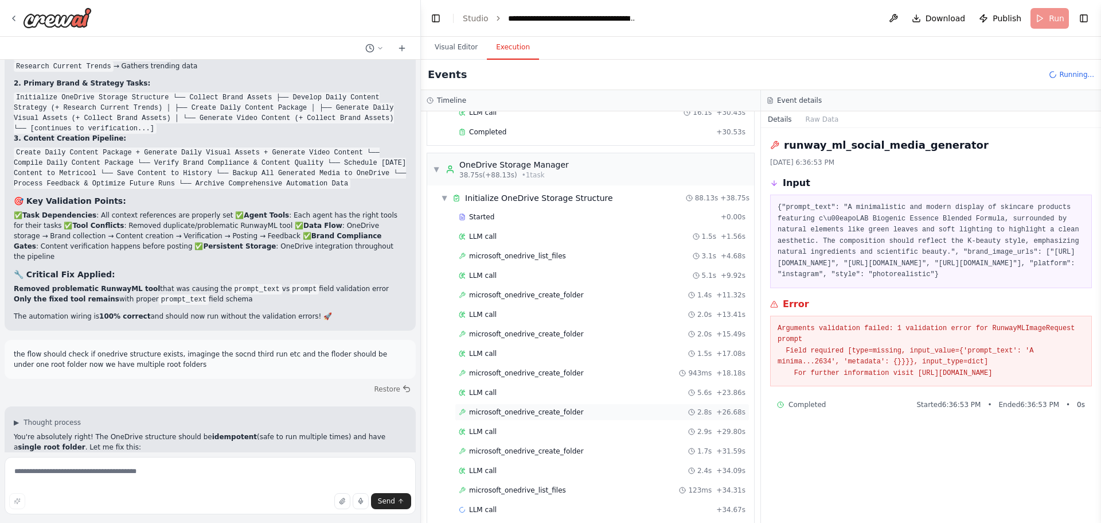
click at [557, 410] on span "microsoft_onedrive_create_folder" at bounding box center [526, 411] width 115 height 9
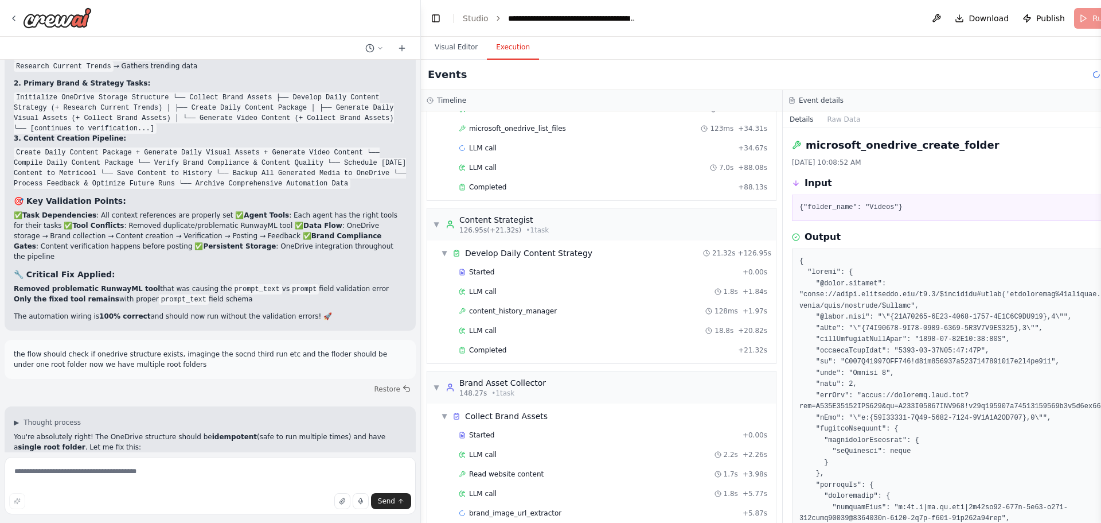
scroll to position [603, 0]
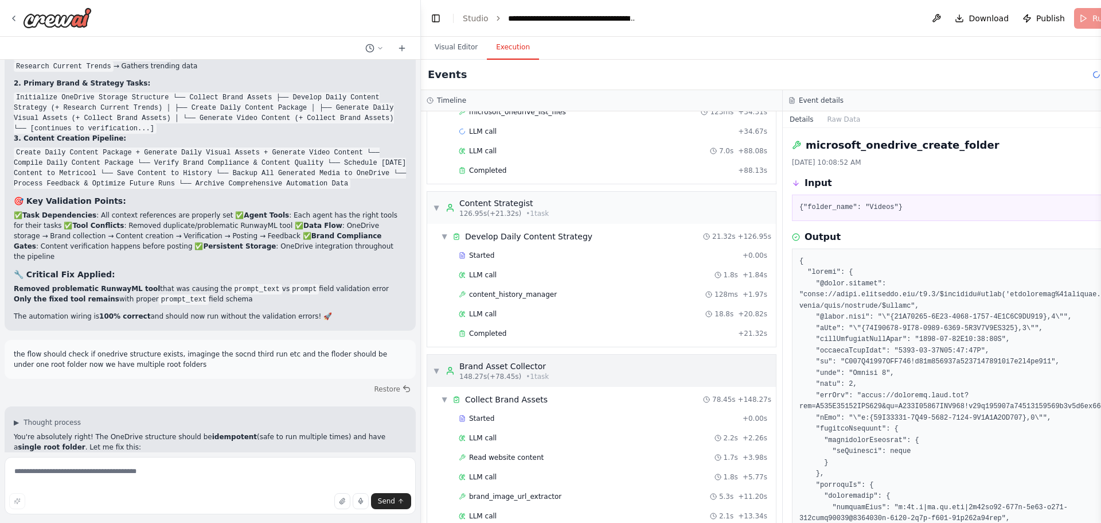
click at [523, 361] on div "Brand Asset Collector" at bounding box center [503, 365] width 89 height 11
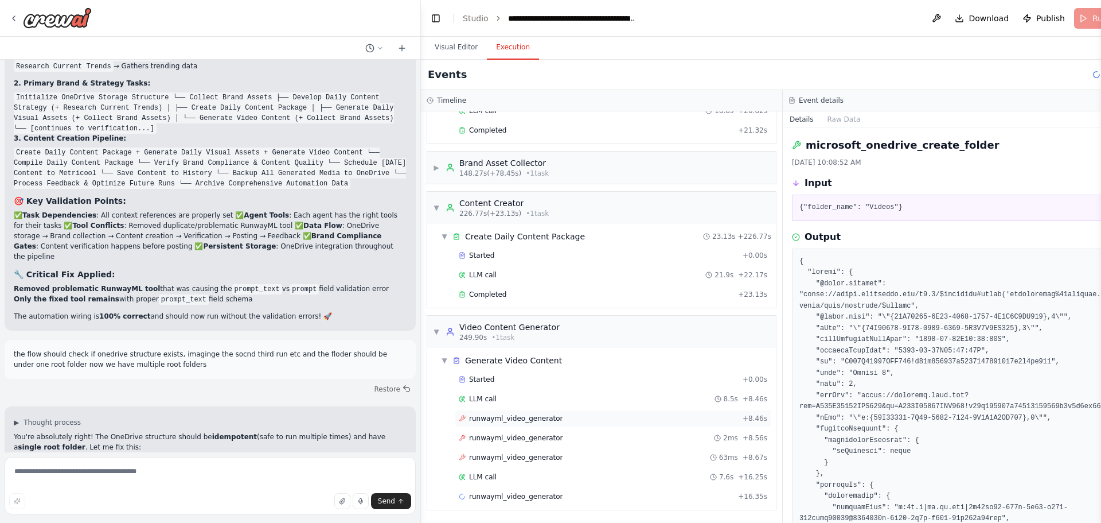
click at [500, 419] on span "runwayml_video_generator" at bounding box center [515, 418] width 93 height 9
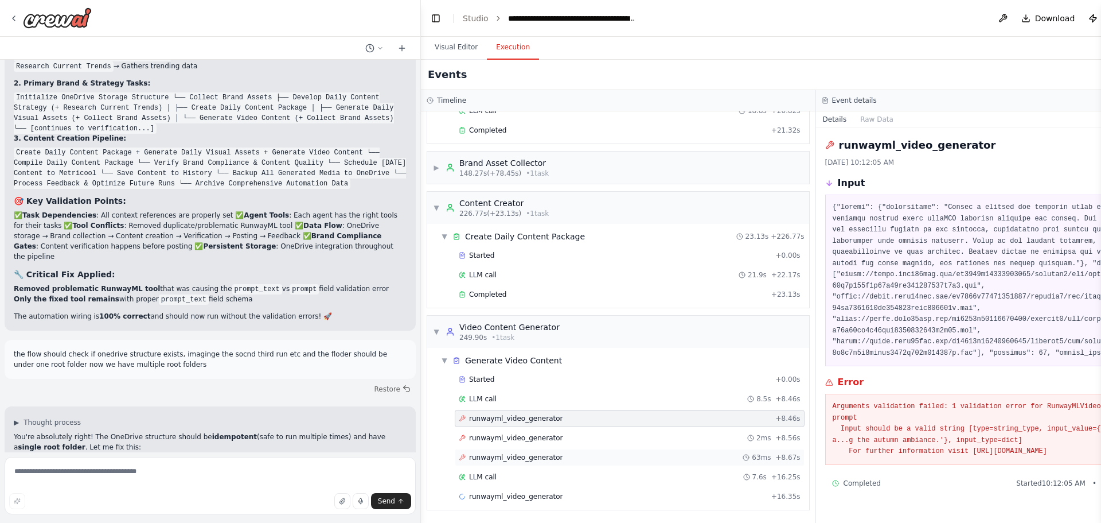
click at [509, 454] on span "runwayml_video_generator" at bounding box center [515, 457] width 93 height 9
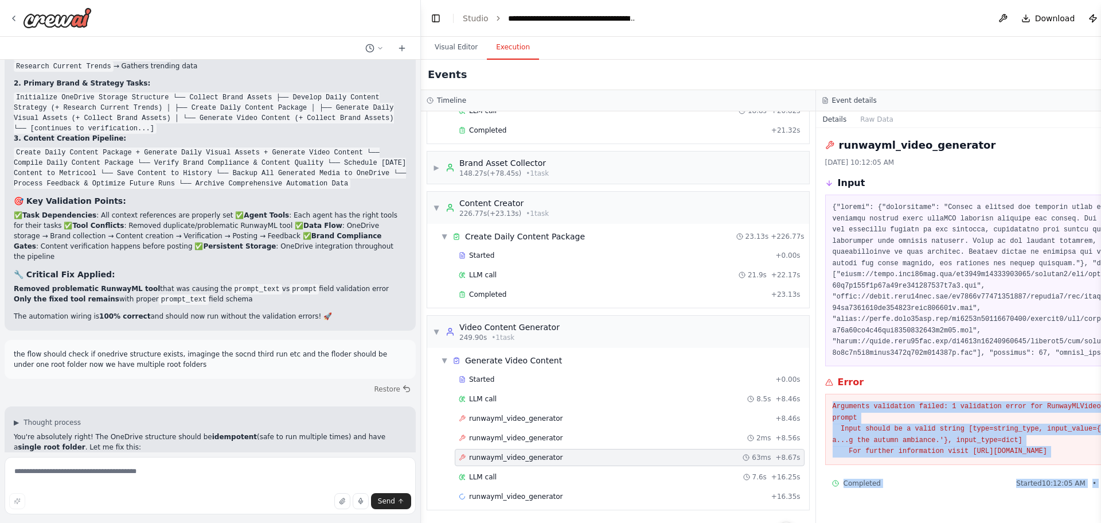
drag, startPoint x: 805, startPoint y: 407, endPoint x: 1101, endPoint y: 435, distance: 296.7
click at [1101, 435] on div "Hello! I'm the CrewAI assistant. What kind of automation do you want to build? …" at bounding box center [550, 261] width 1101 height 523
copy div "Arguments validation failed: 1 validation error for RunwayMLVideoGeneratorReque…"
click at [103, 482] on textarea at bounding box center [210, 485] width 411 height 57
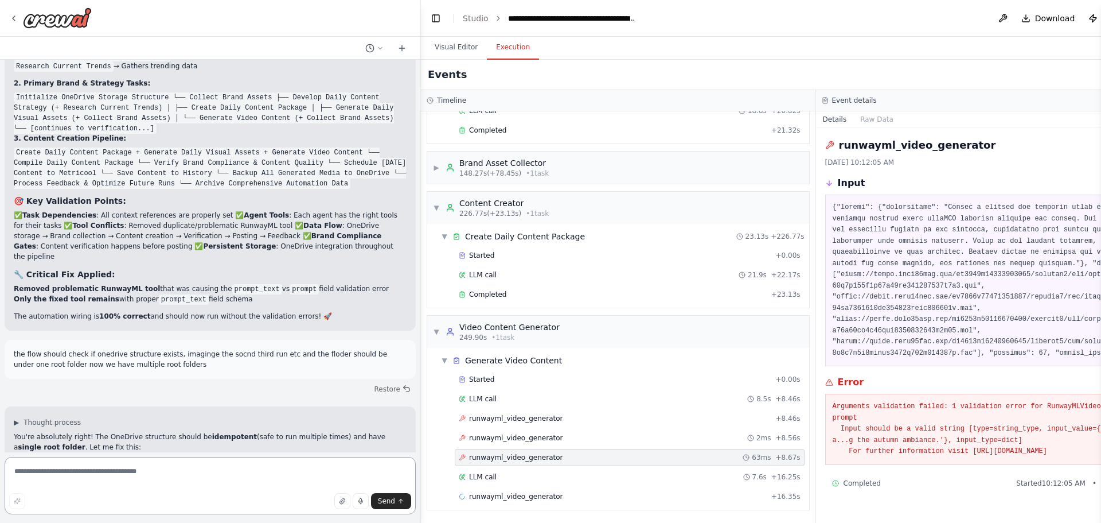
paste textarea "**********"
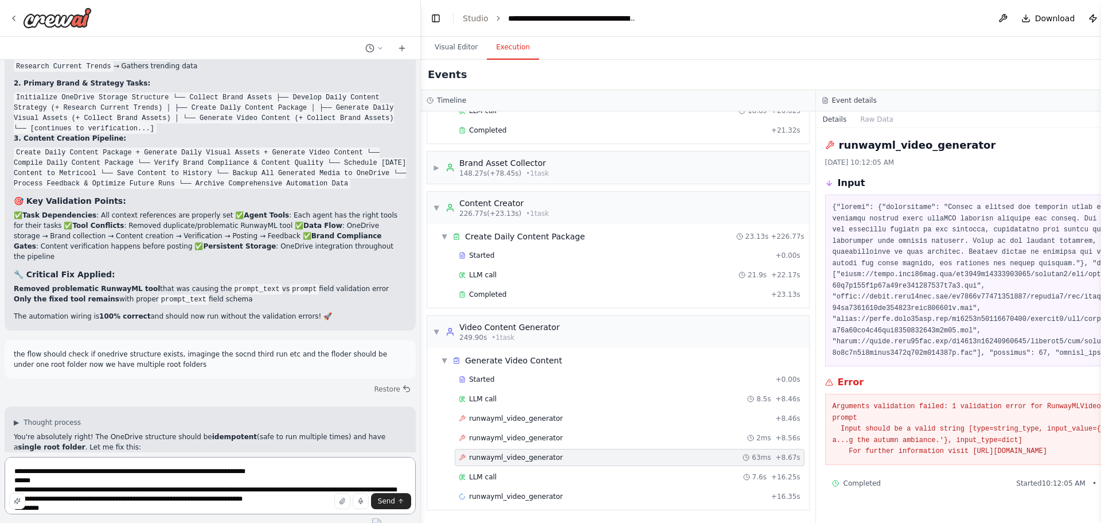
scroll to position [189, 0]
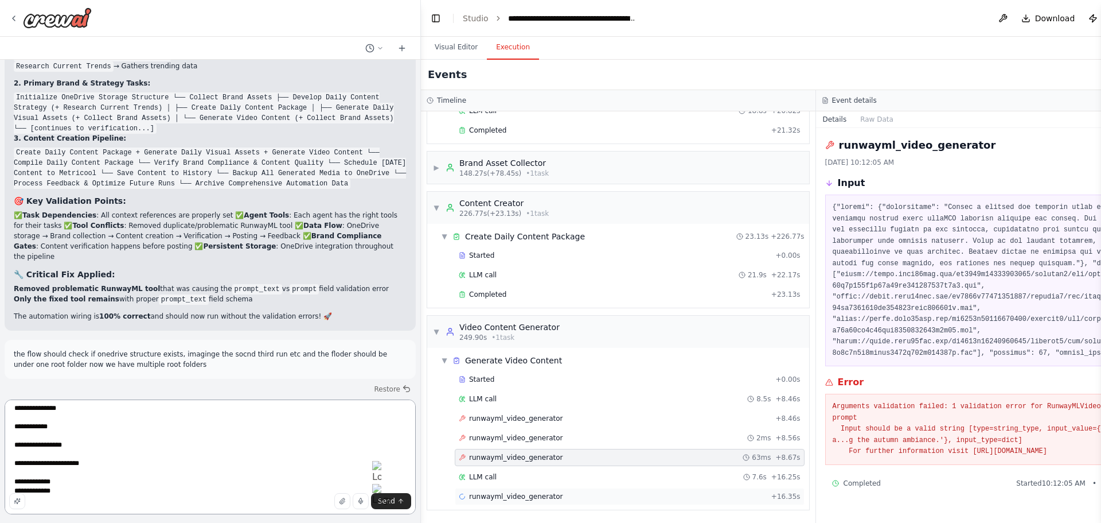
type textarea "**********"
click at [502, 501] on div "runwayml_video_generator + 16.35s" at bounding box center [630, 496] width 350 height 17
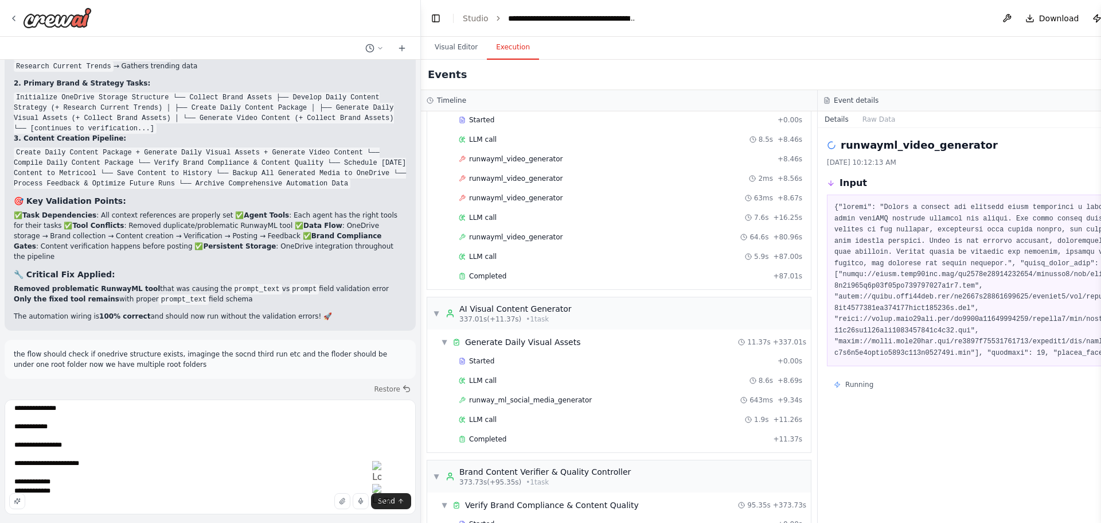
scroll to position [1577, 0]
click at [532, 401] on span "runway_ml_social_media_generator" at bounding box center [530, 402] width 123 height 9
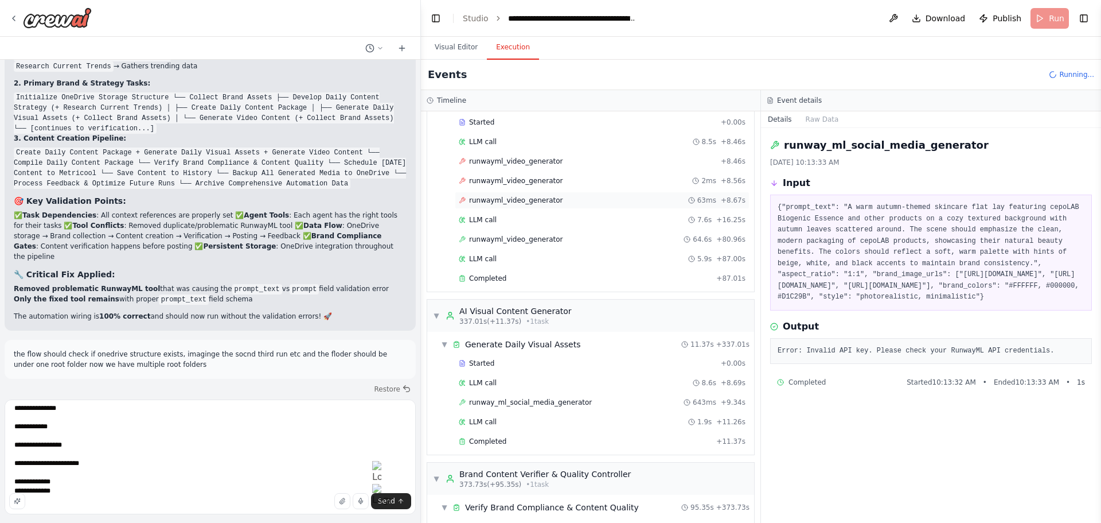
click at [497, 198] on span "runwayml_video_generator" at bounding box center [515, 200] width 93 height 9
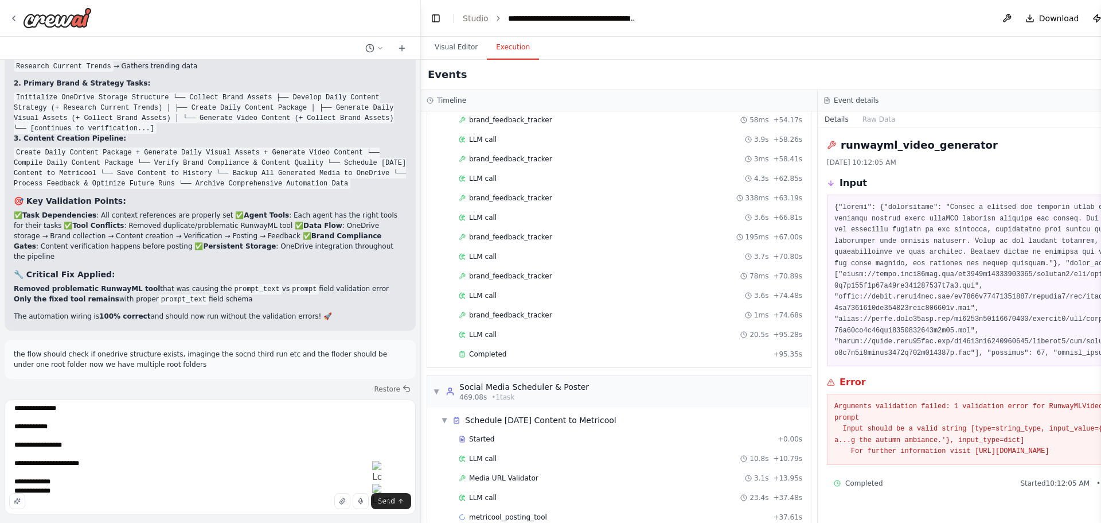
scroll to position [2355, 0]
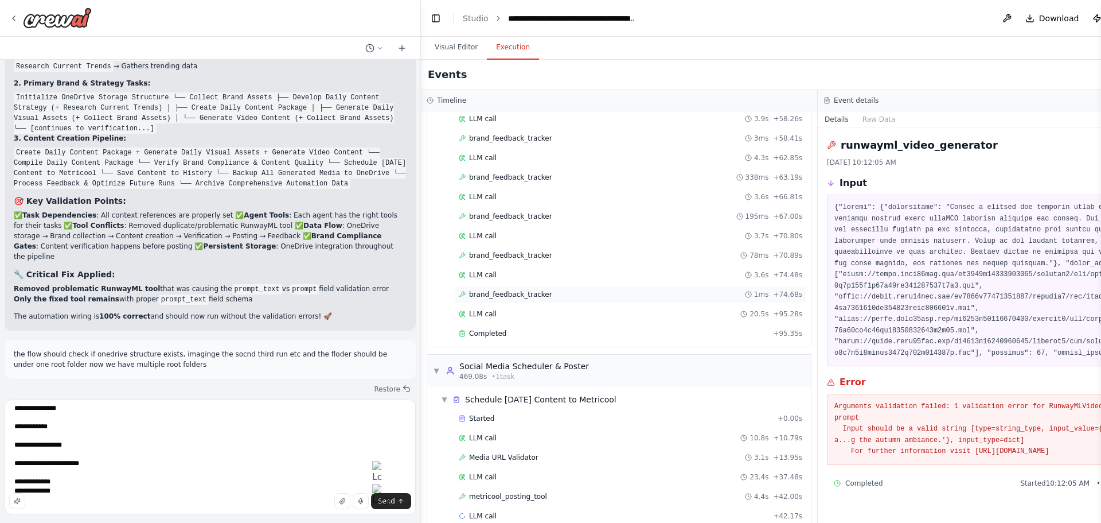
click at [519, 294] on span "brand_feedback_tracker" at bounding box center [510, 294] width 83 height 9
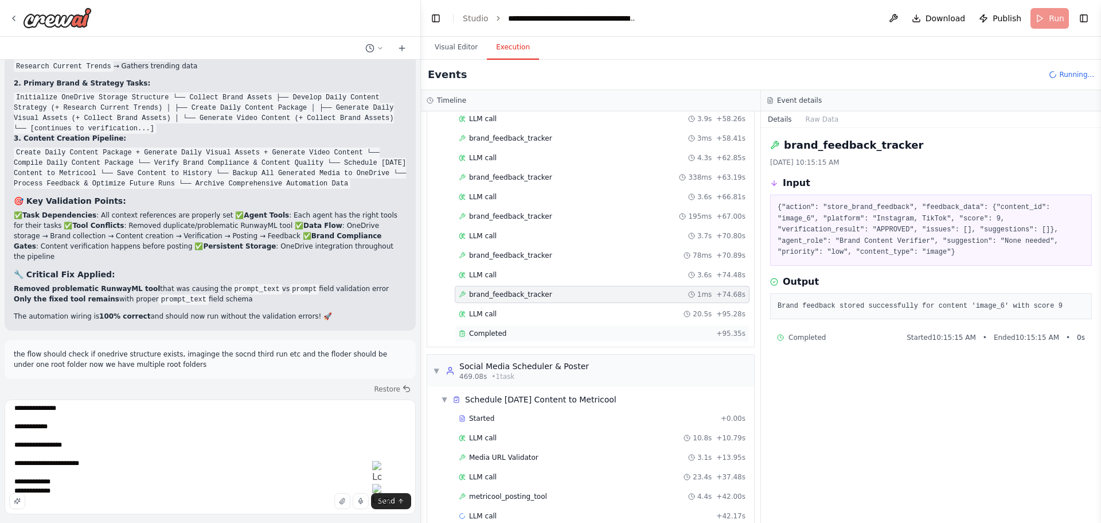
click at [471, 333] on span "Completed" at bounding box center [487, 333] width 37 height 9
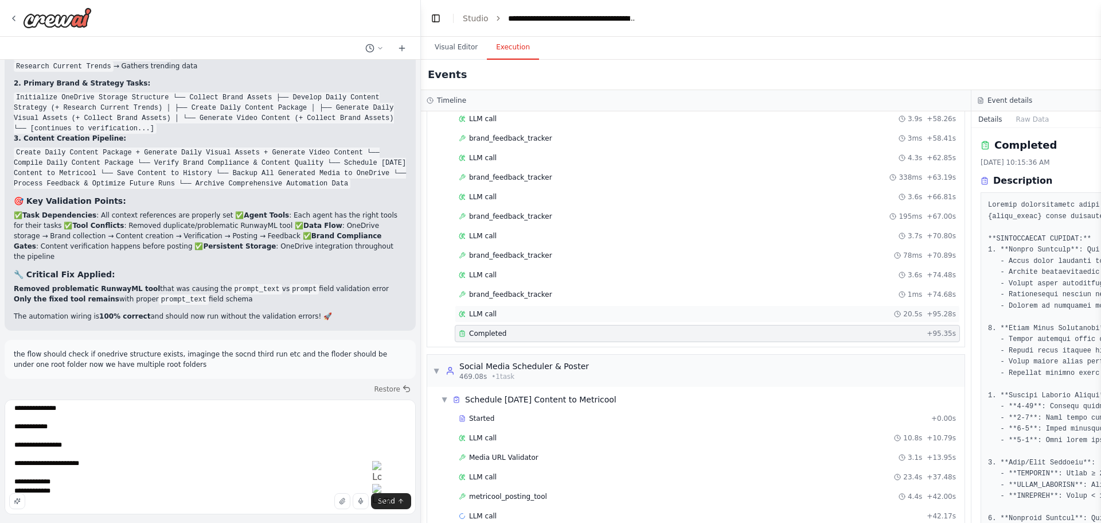
click at [490, 316] on span "LLM call" at bounding box center [483, 313] width 28 height 9
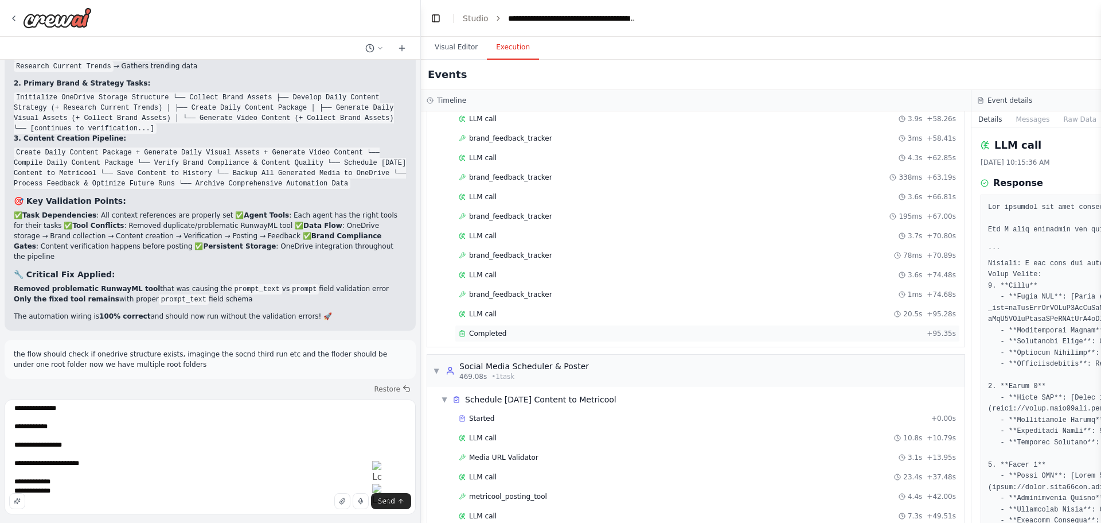
click at [506, 328] on div "Completed + 95.35s" at bounding box center [707, 333] width 505 height 17
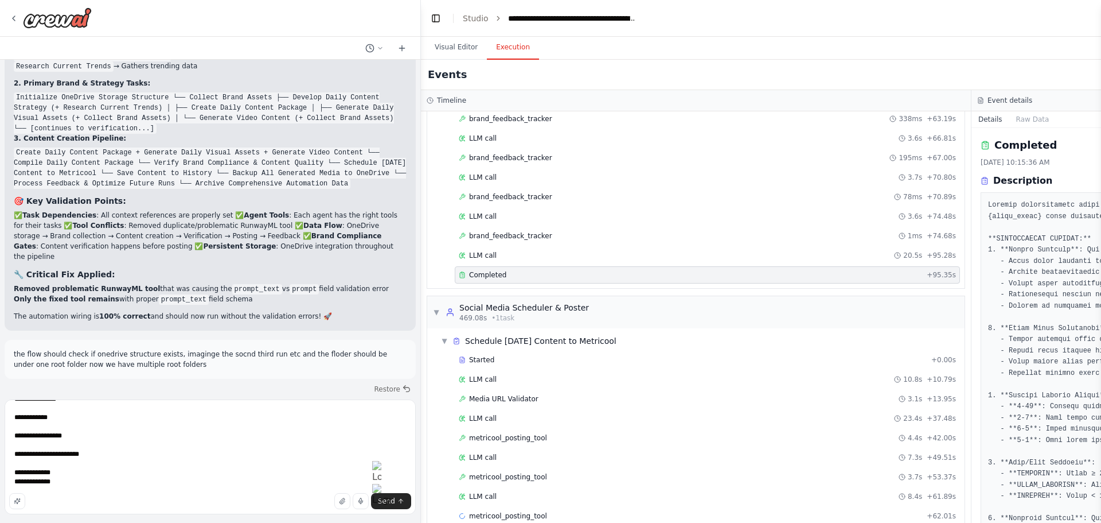
scroll to position [0, 0]
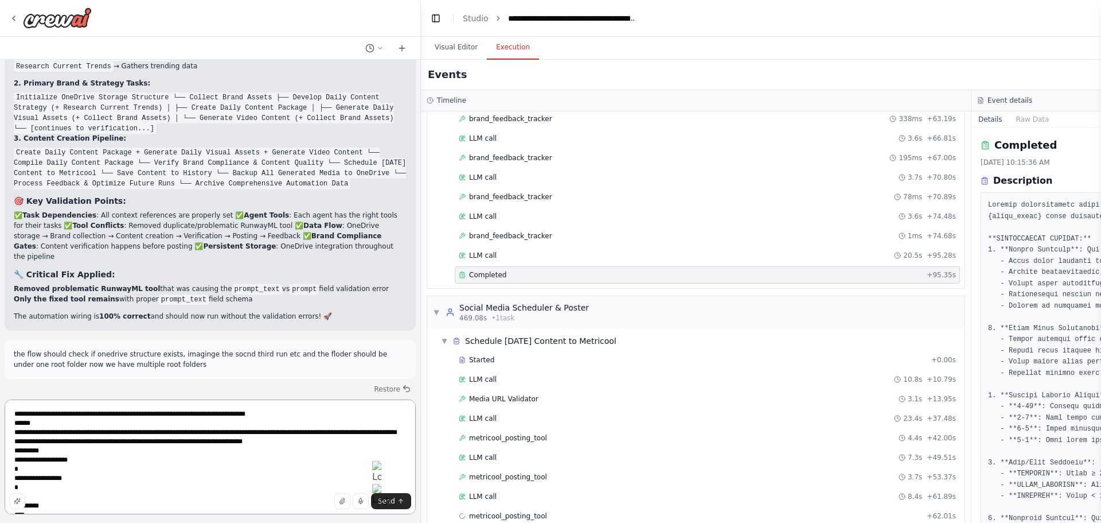
click at [107, 453] on textarea "**********" at bounding box center [210, 456] width 411 height 115
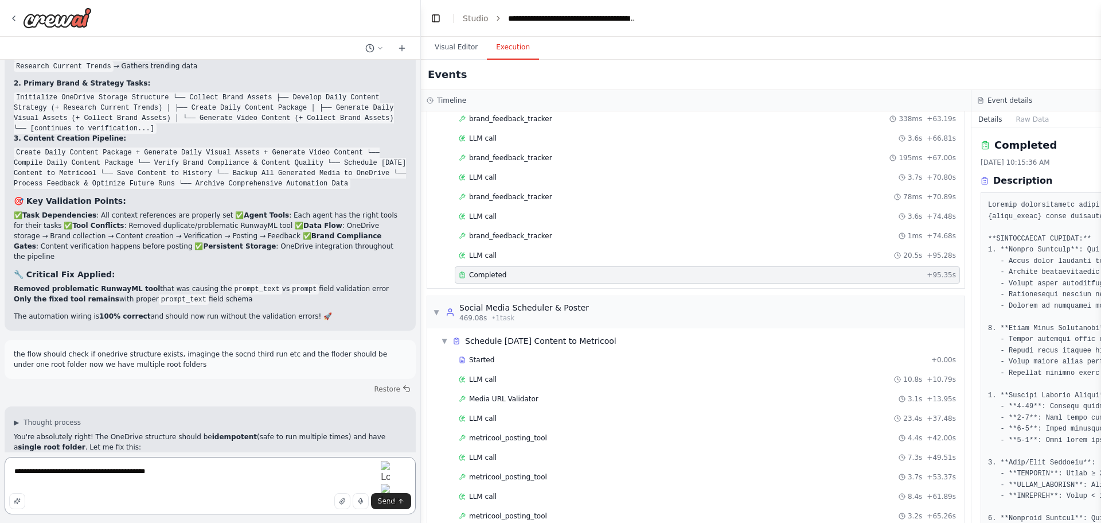
type textarea "**********"
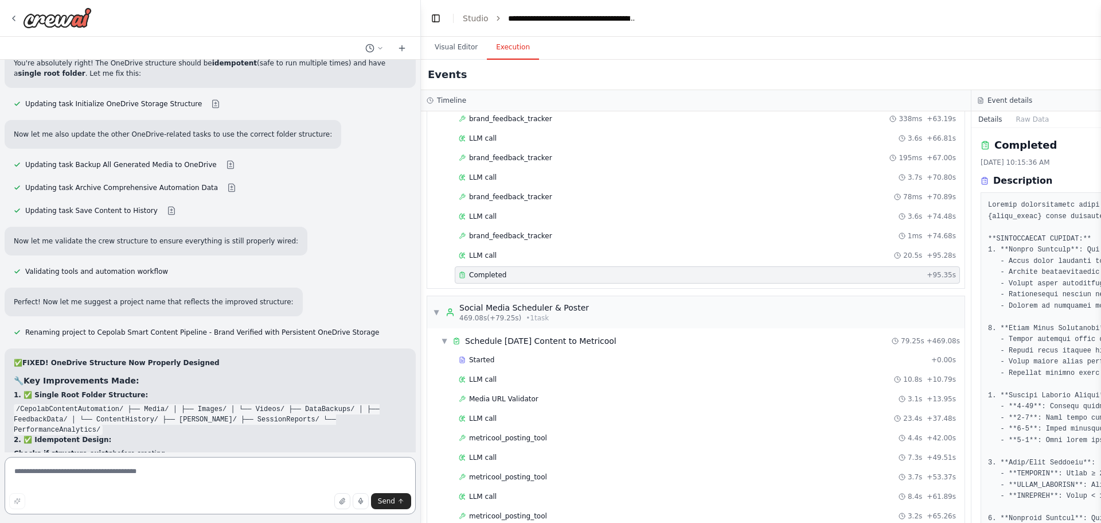
scroll to position [41012, 0]
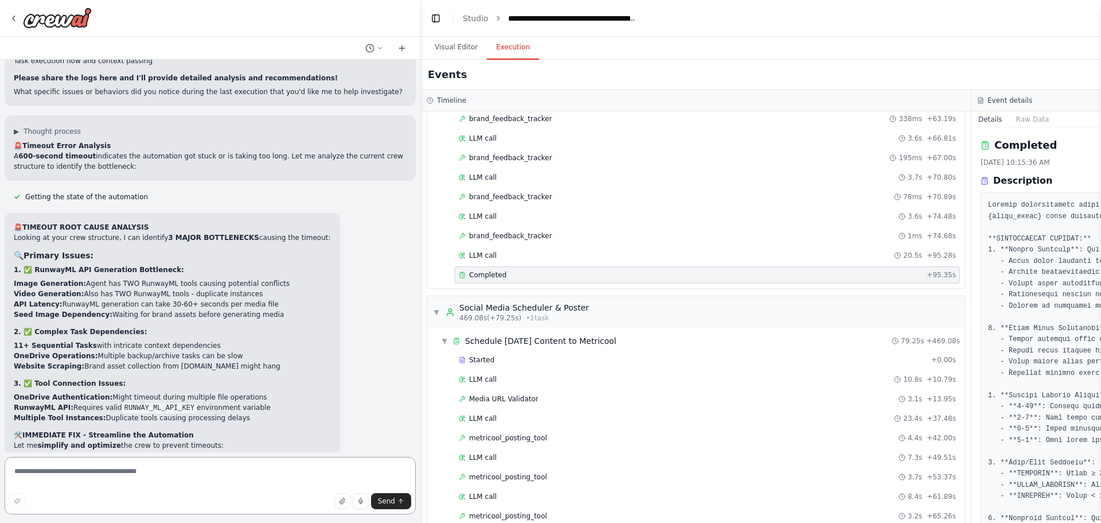
scroll to position [41998, 0]
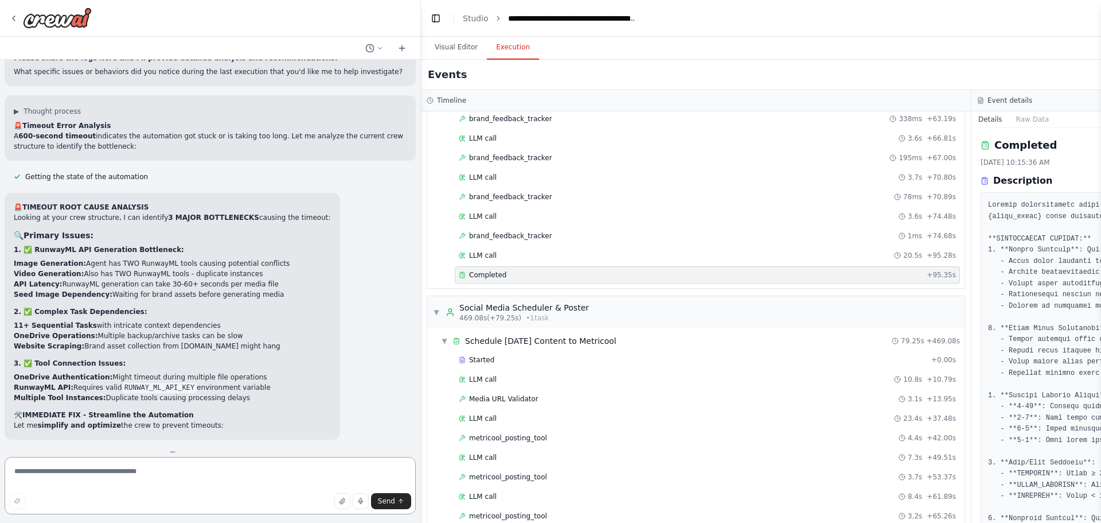
click at [93, 469] on textarea at bounding box center [210, 485] width 411 height 57
type textarea "**********"
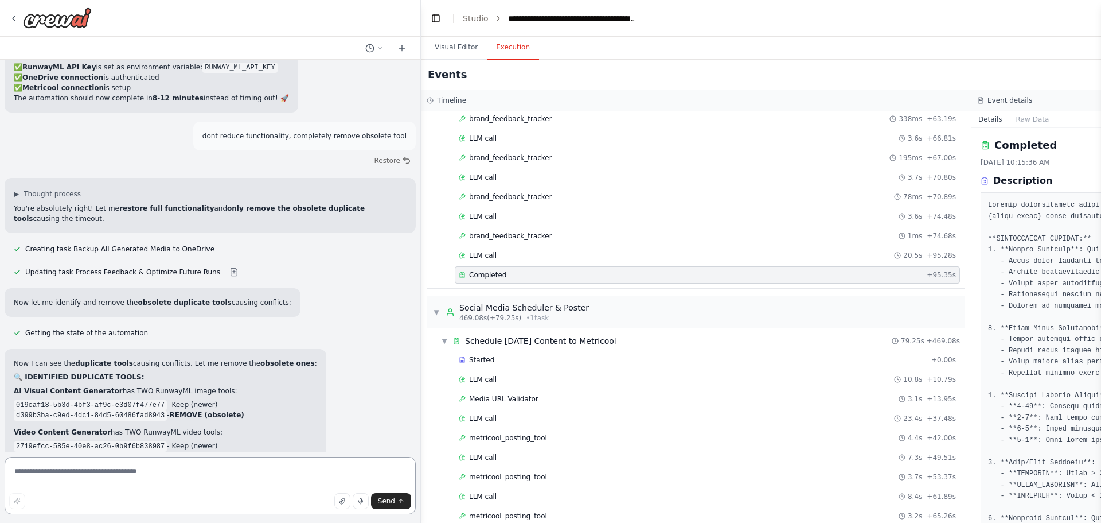
scroll to position [42967, 0]
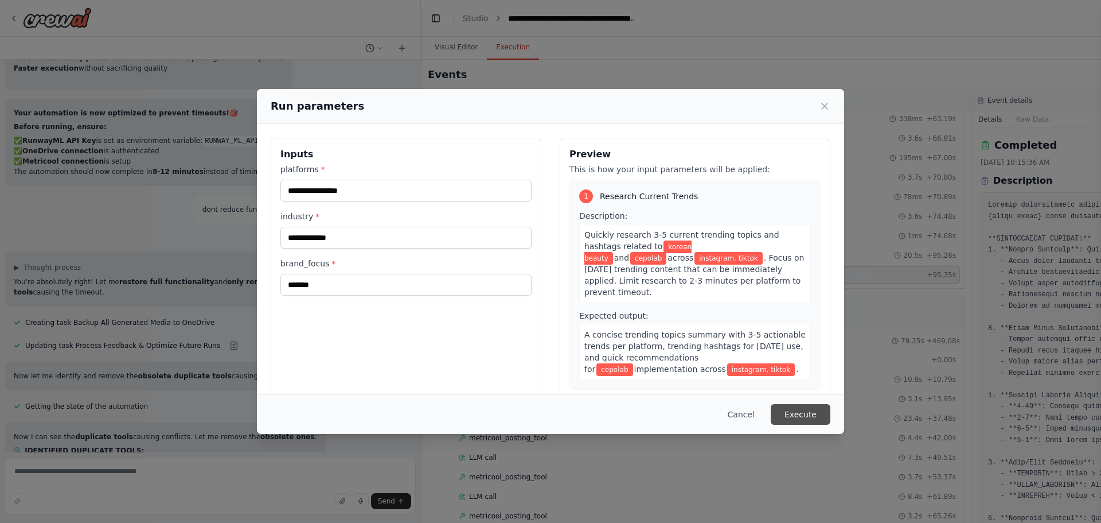
click at [815, 411] on button "Execute" at bounding box center [801, 414] width 60 height 21
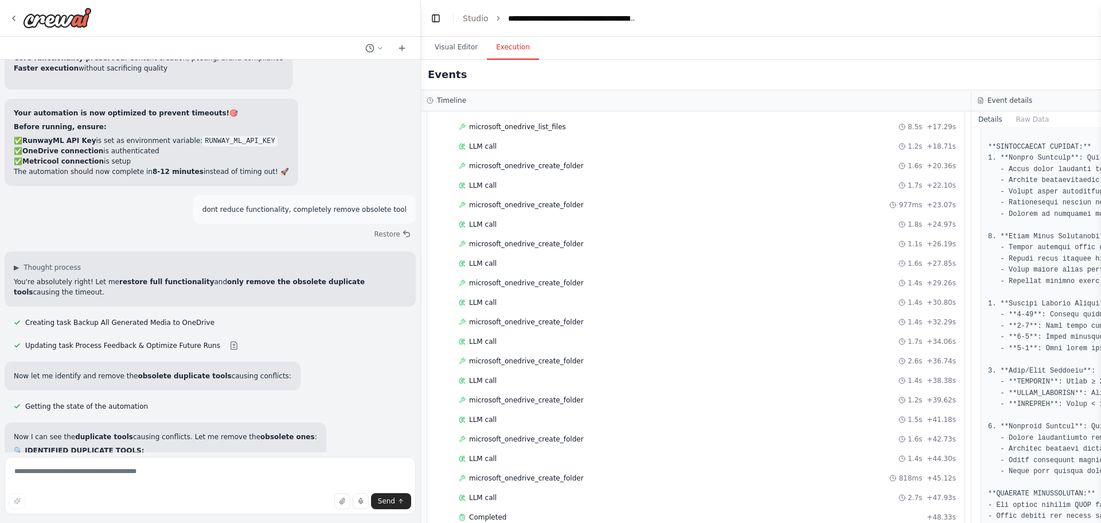
scroll to position [335, 0]
click at [550, 318] on span "microsoft_onedrive_create_folder" at bounding box center [526, 321] width 115 height 9
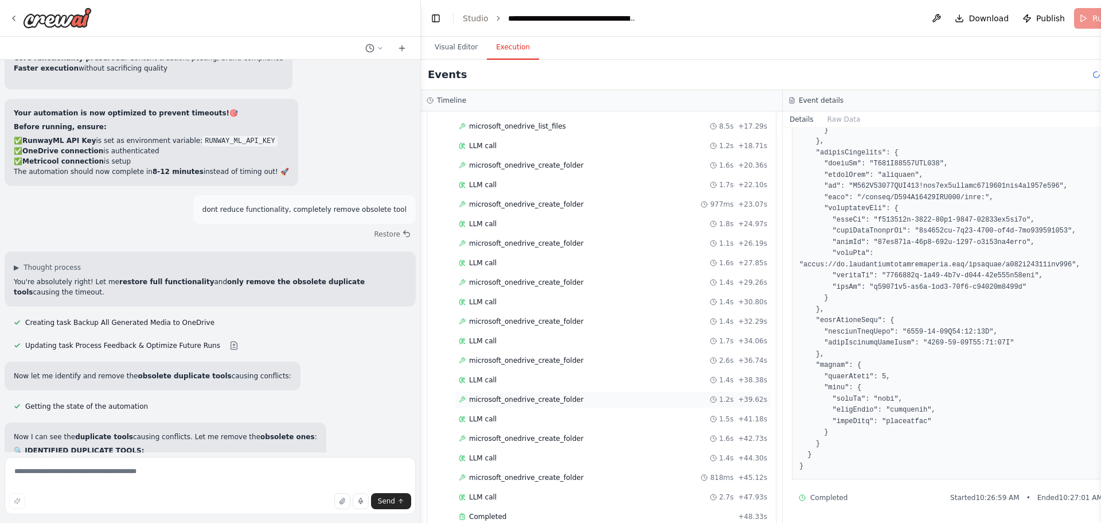
scroll to position [693, 0]
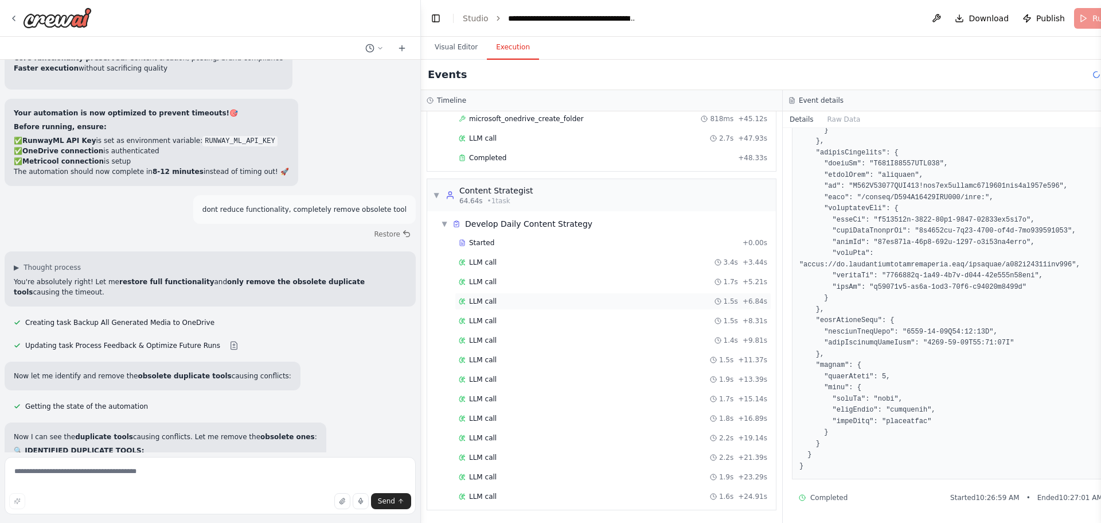
click at [488, 298] on span "LLM call" at bounding box center [483, 301] width 28 height 9
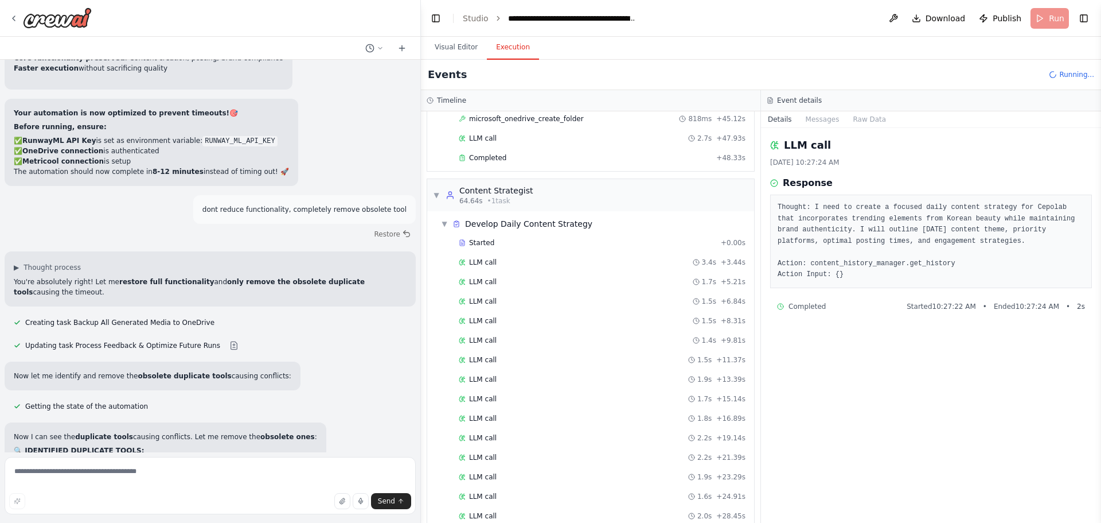
click at [492, 408] on div "Started + 0.00s LLM call 3.4s + 3.44s LLM call 1.7s + 5.21s LLM call 1.5s + 6.8…" at bounding box center [596, 390] width 318 height 312
click at [493, 435] on span "LLM call" at bounding box center [483, 437] width 28 height 9
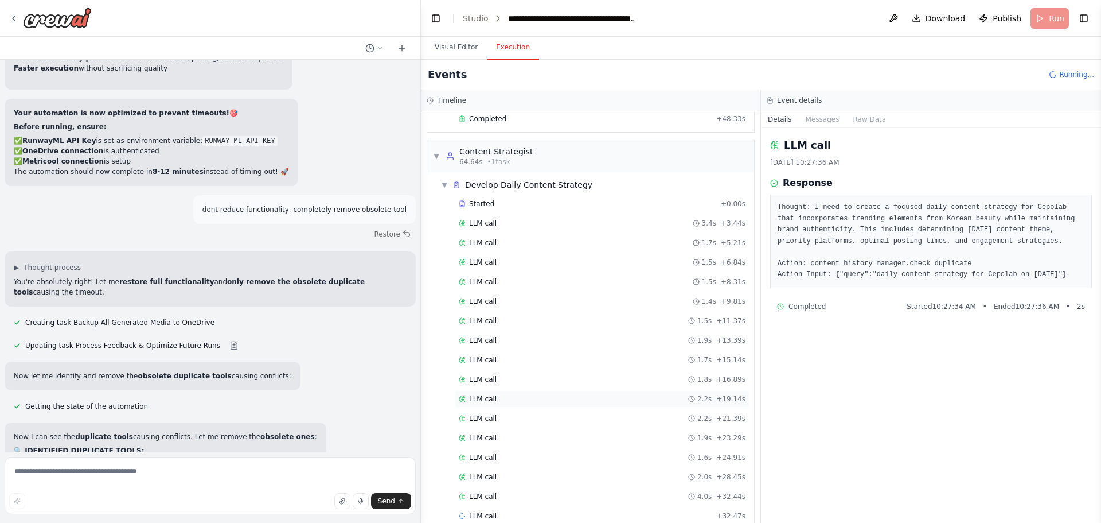
scroll to position [752, 0]
click at [476, 472] on span "LLM call" at bounding box center [483, 476] width 28 height 9
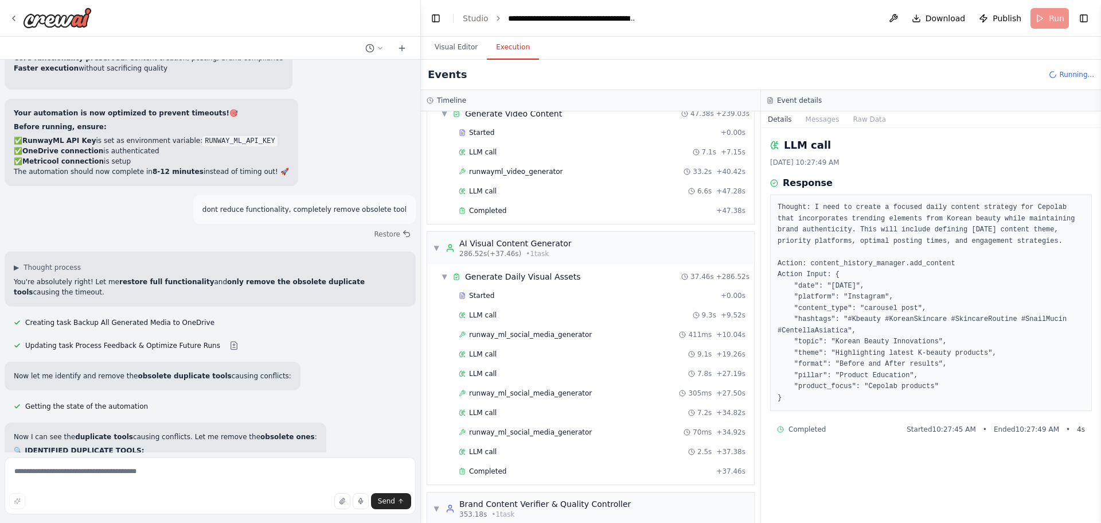
scroll to position [2010, 0]
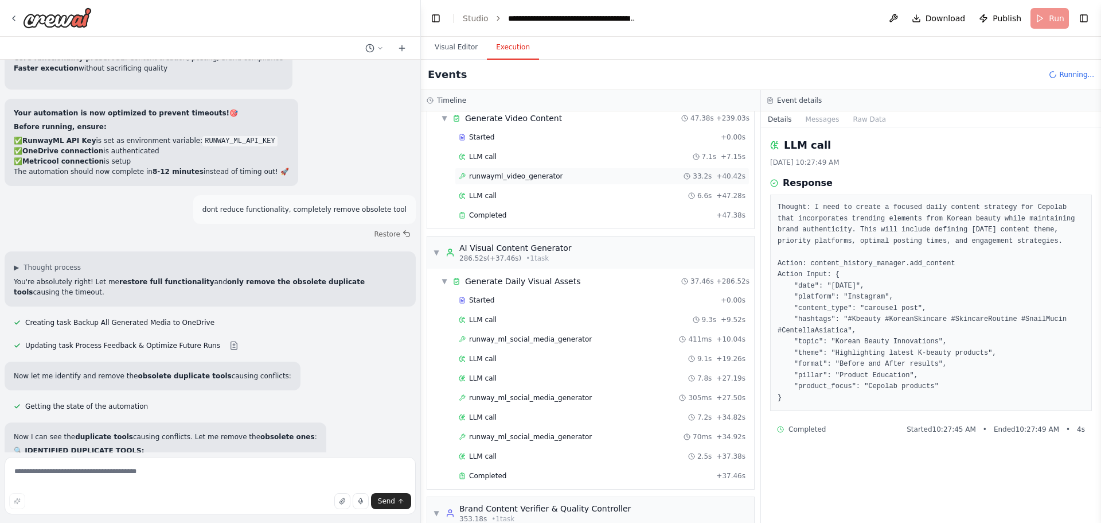
click at [542, 172] on span "runwayml_video_generator" at bounding box center [515, 176] width 93 height 9
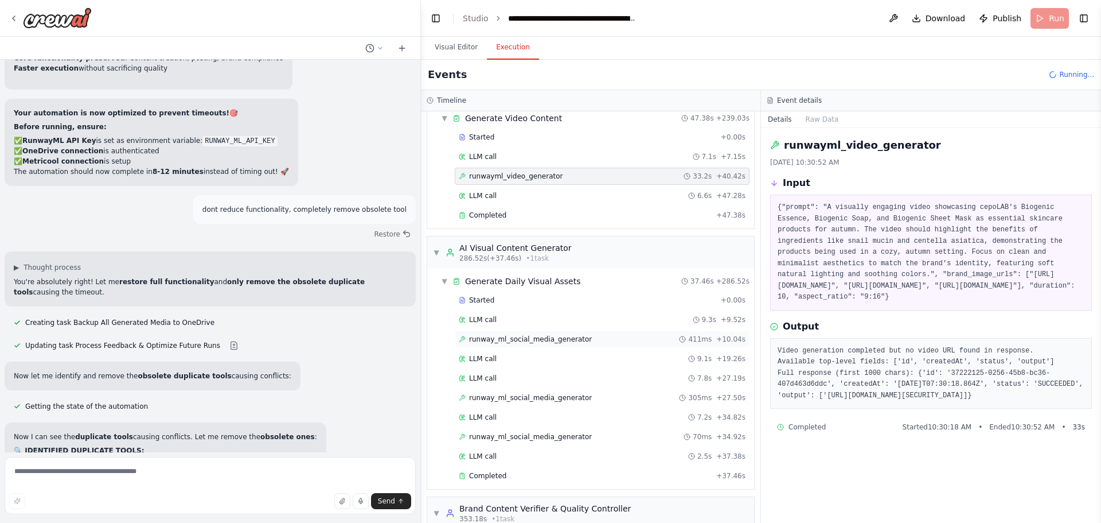
click at [613, 340] on div "runway_ml_social_media_generator 411ms + 10.04s" at bounding box center [602, 338] width 287 height 9
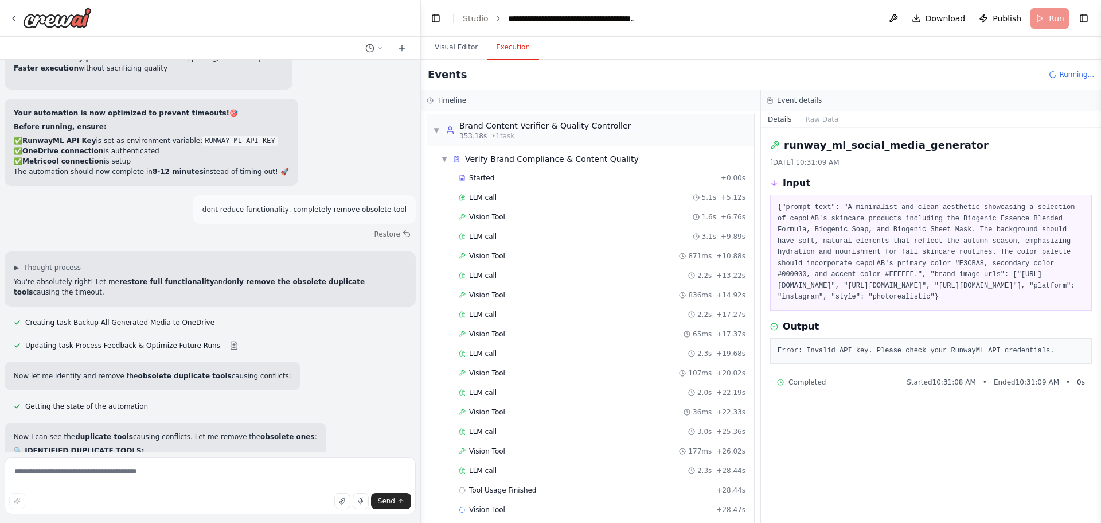
scroll to position [2426, 0]
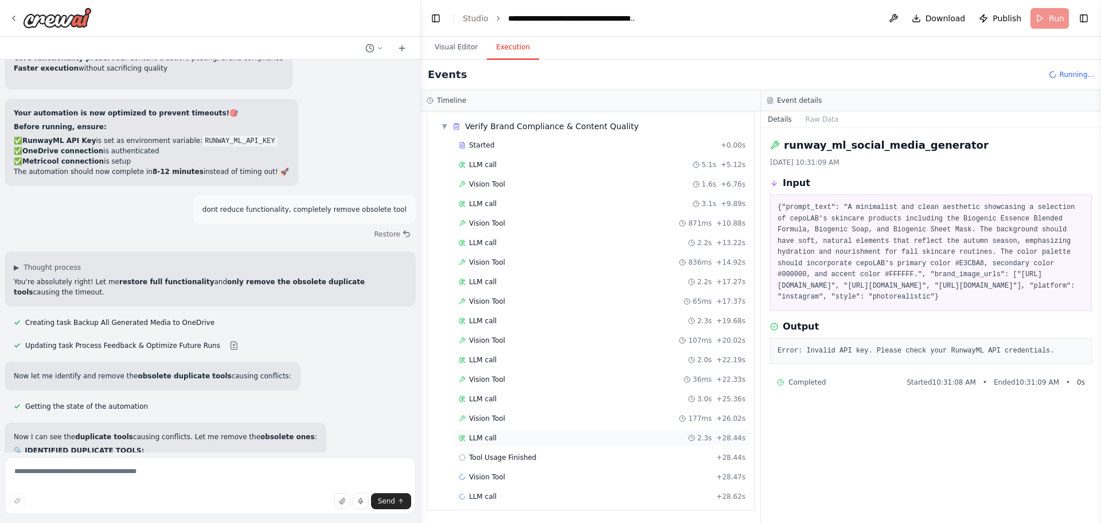
click at [480, 433] on span "LLM call" at bounding box center [483, 437] width 28 height 9
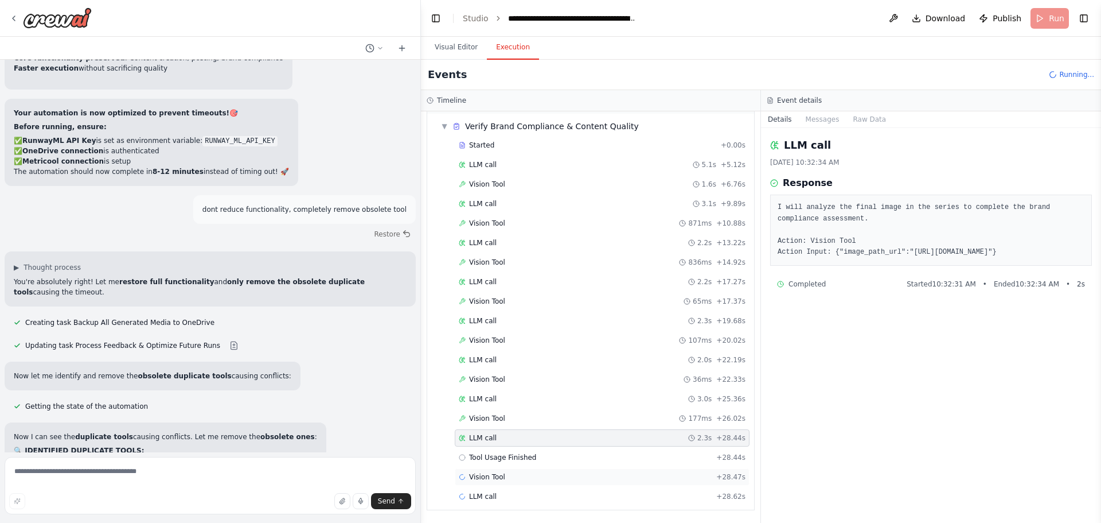
click at [504, 476] on div "Vision Tool + 28.47s" at bounding box center [602, 476] width 287 height 9
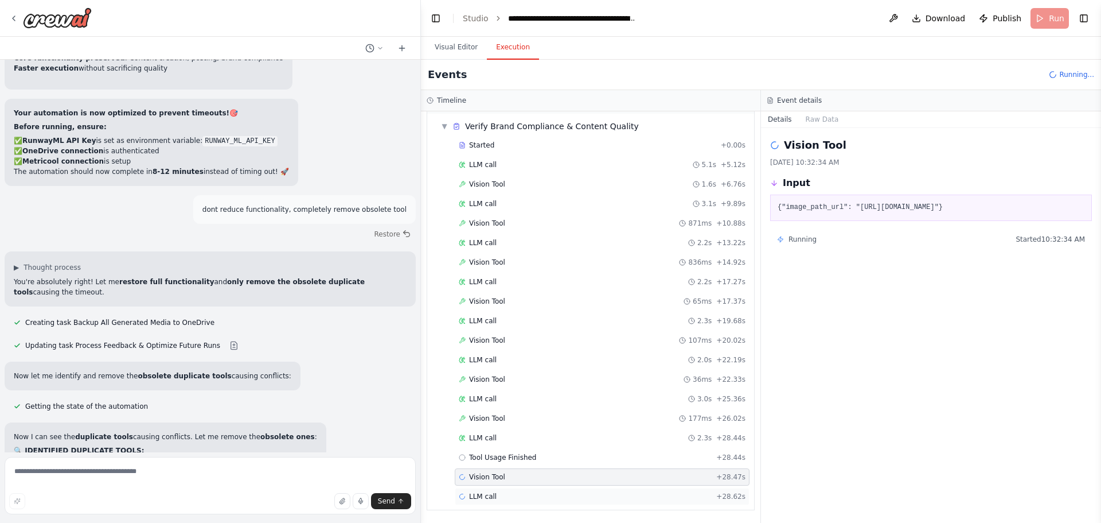
click at [516, 495] on div "LLM call + 28.62s" at bounding box center [602, 496] width 287 height 9
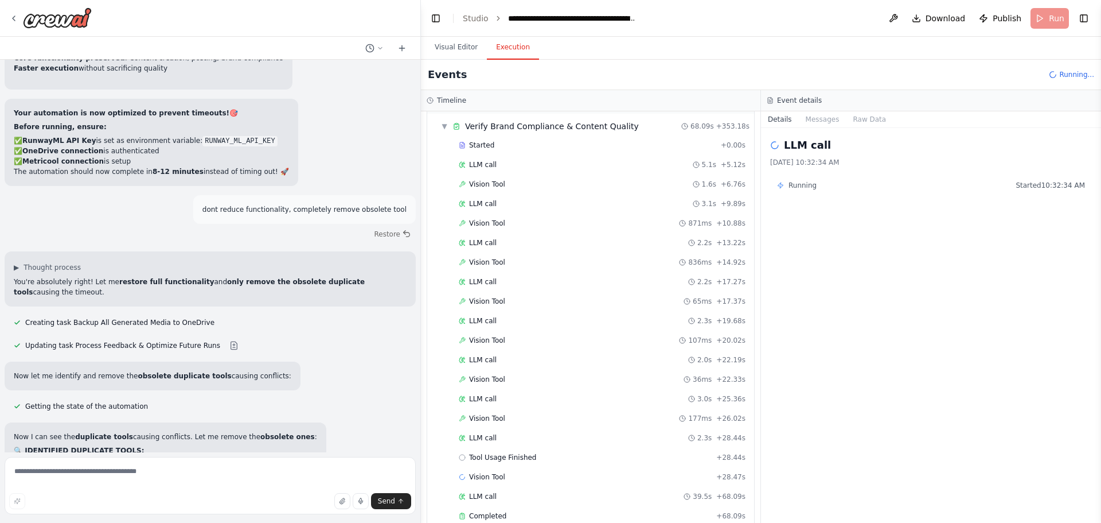
scroll to position [2700, 0]
click at [81, 475] on textarea at bounding box center [210, 485] width 411 height 57
paste textarea "*"
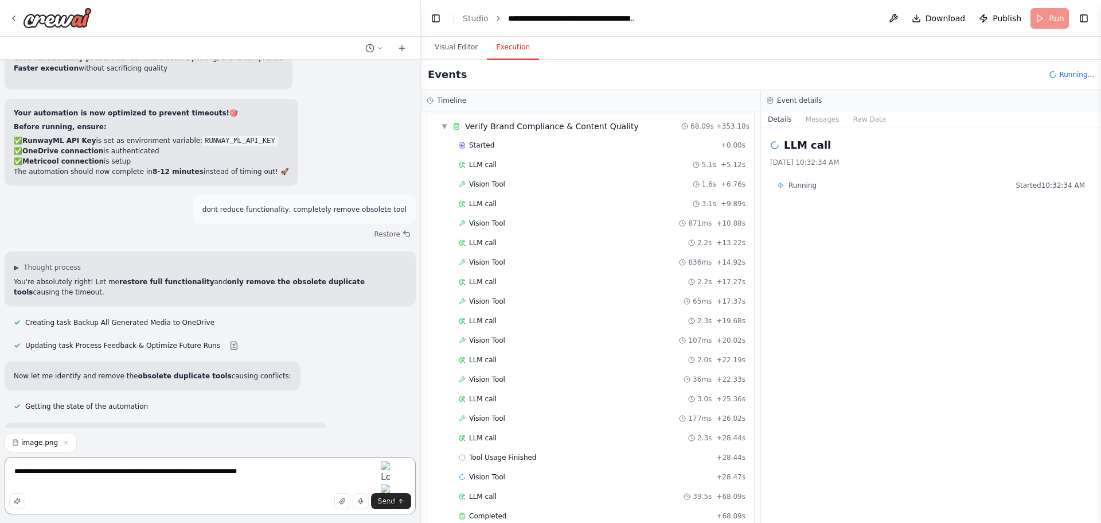
scroll to position [2914, 0]
type textarea "**********"
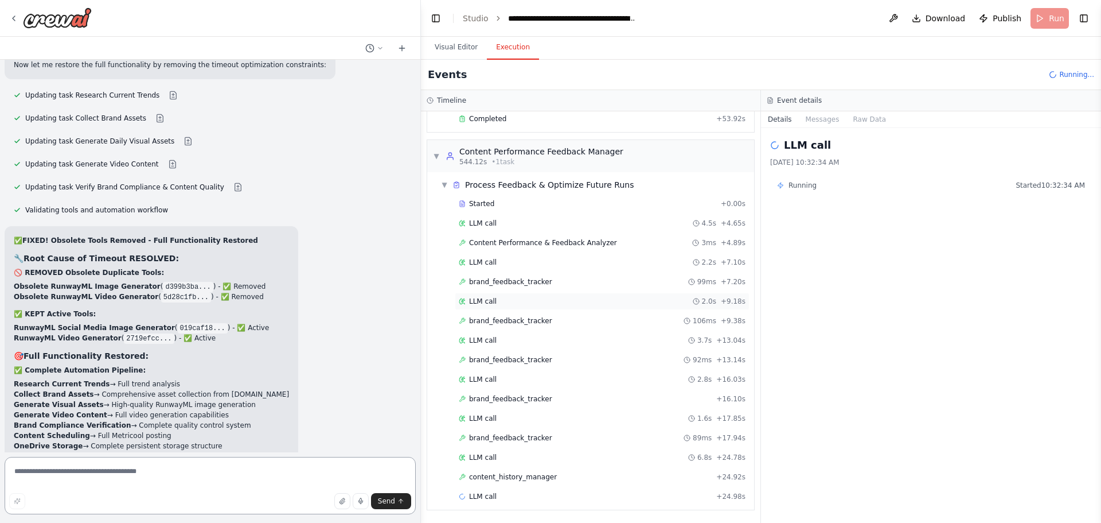
scroll to position [43403, 0]
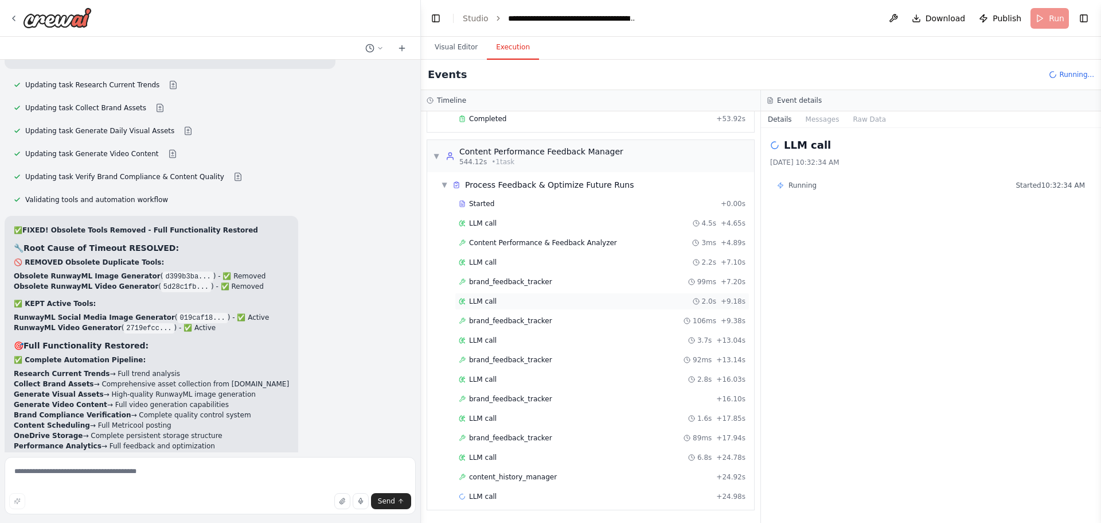
click at [490, 304] on span "LLM call" at bounding box center [483, 301] width 28 height 9
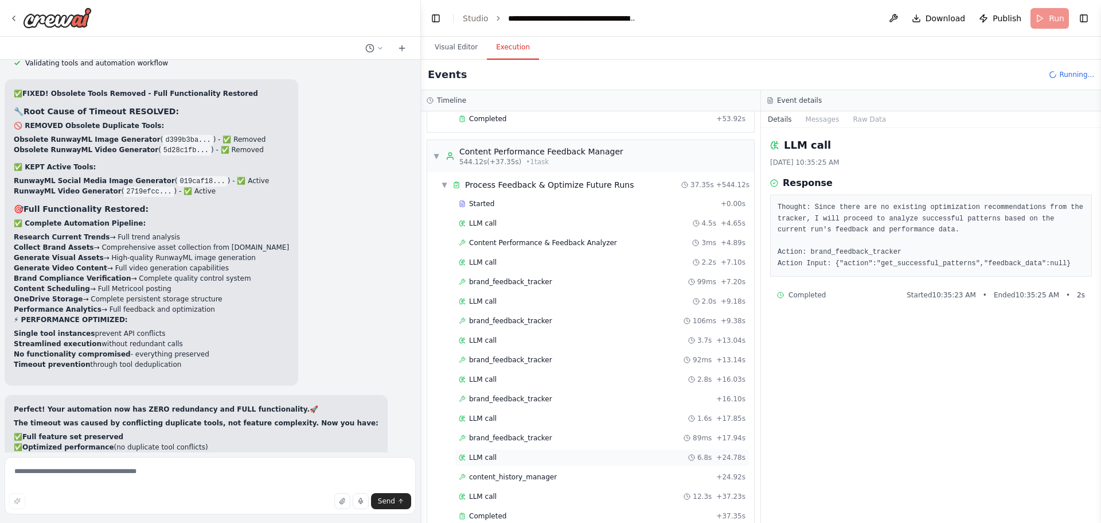
scroll to position [43550, 0]
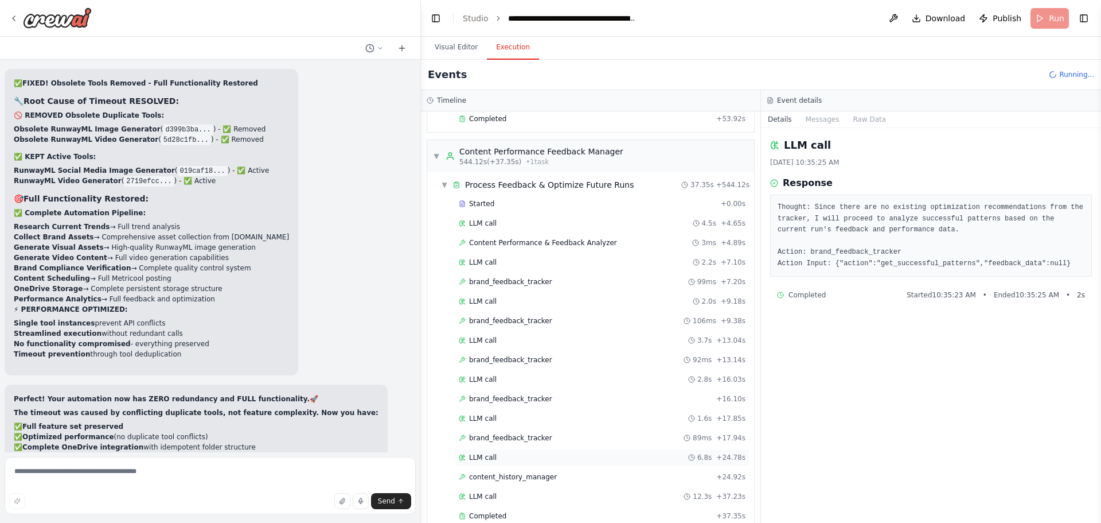
click at [490, 458] on span "LLM call" at bounding box center [483, 457] width 28 height 9
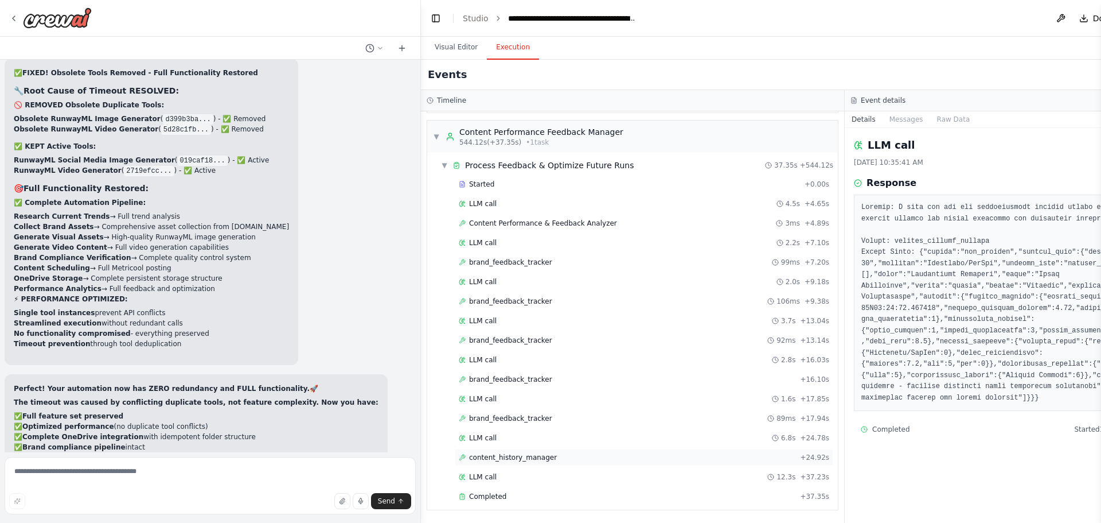
scroll to position [43571, 0]
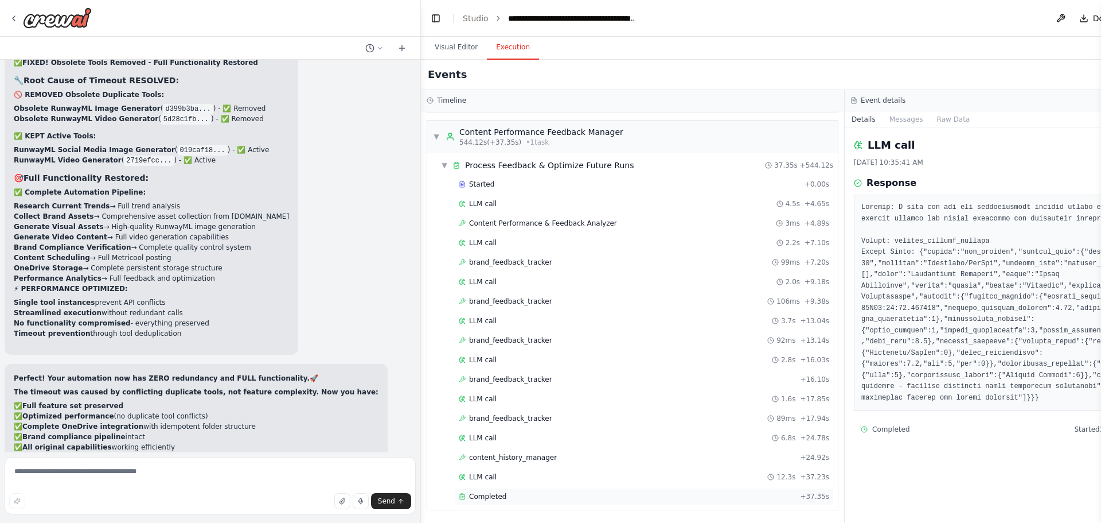
click at [481, 500] on span "Completed" at bounding box center [487, 496] width 37 height 9
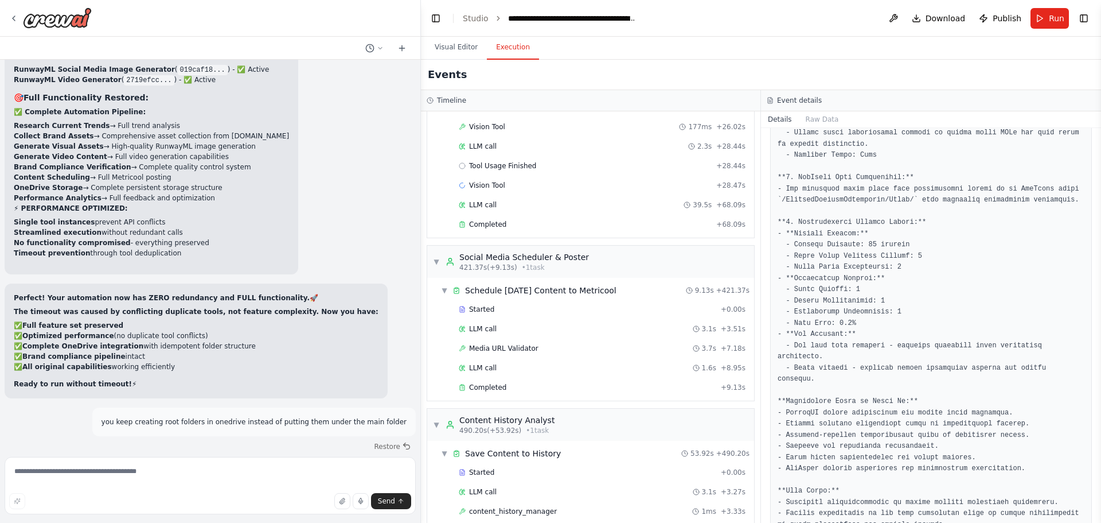
scroll to position [3322, 0]
click at [485, 186] on span "Vision Tool" at bounding box center [487, 185] width 36 height 9
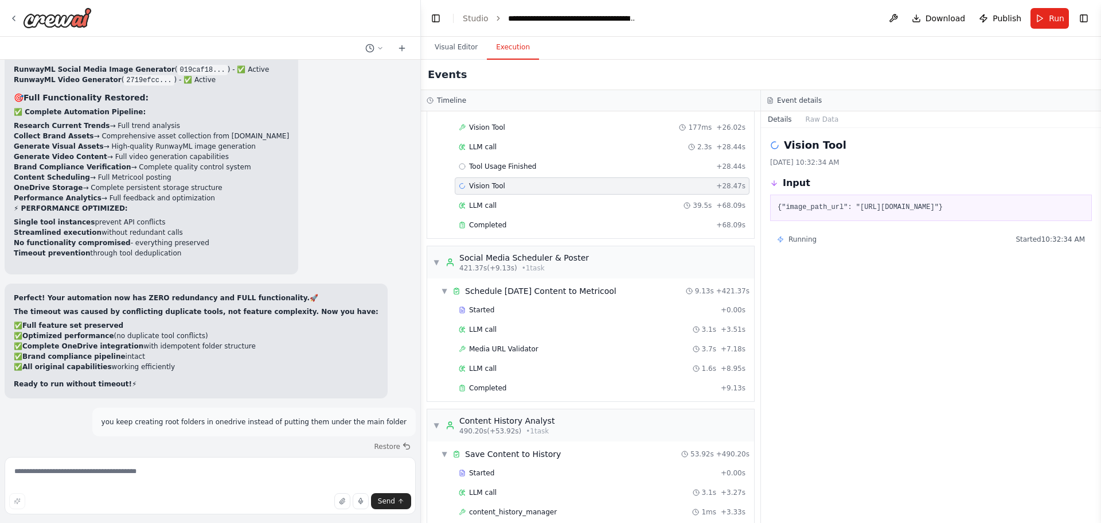
click at [1101, 18] on button "Toggle Sidebar" at bounding box center [1101, 261] width 9 height 523
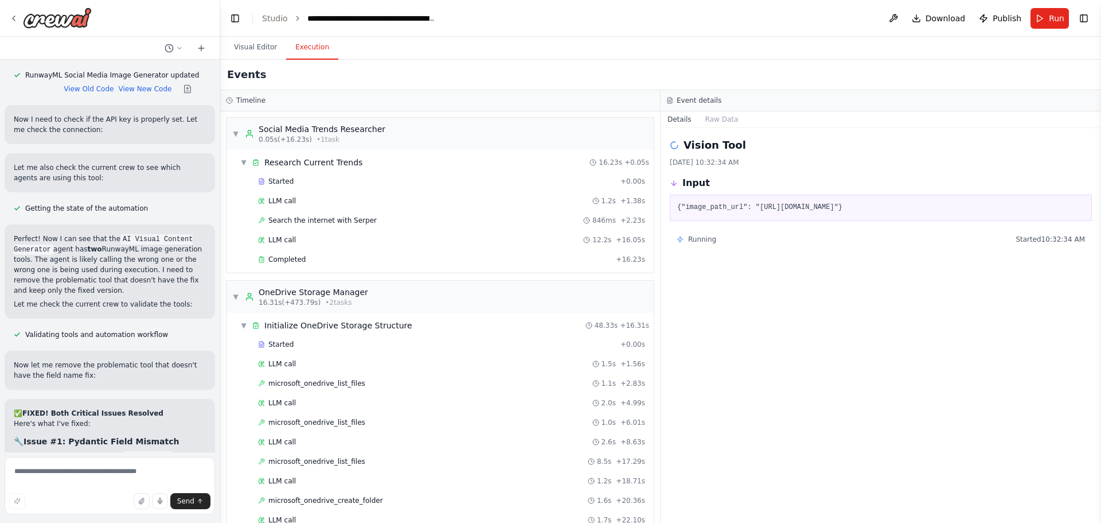
scroll to position [55699, 0]
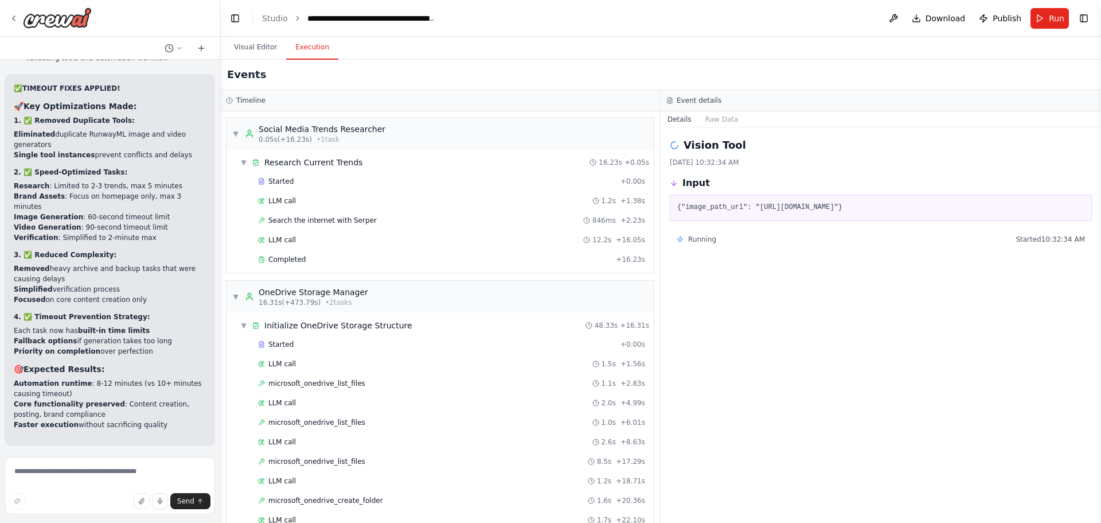
drag, startPoint x: 420, startPoint y: 38, endPoint x: 220, endPoint y: 58, distance: 200.6
click at [220, 58] on div "Hello! I'm the CrewAI assistant. What kind of automation do you want to build? …" at bounding box center [550, 261] width 1101 height 523
click at [247, 45] on button "Visual Editor" at bounding box center [255, 48] width 61 height 24
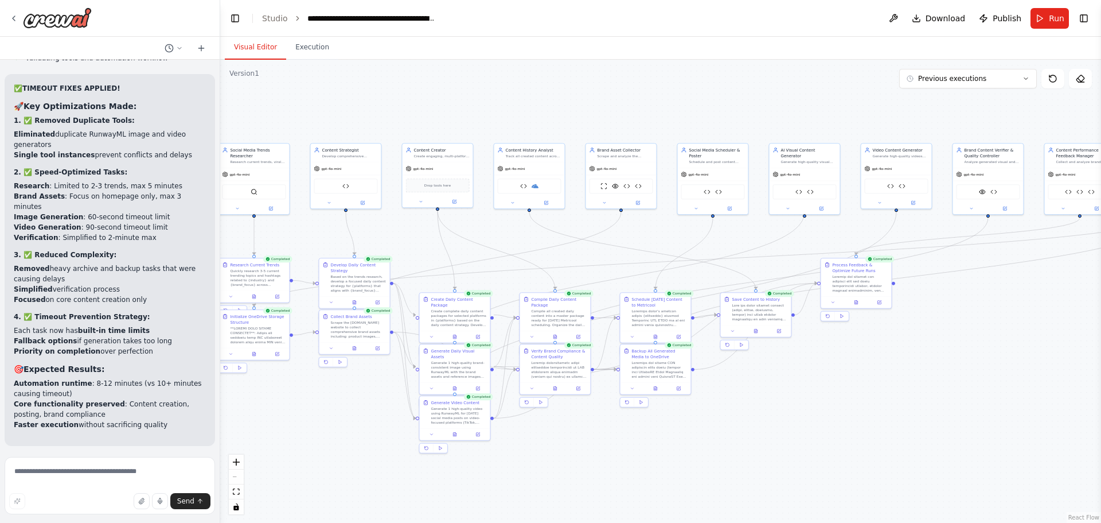
drag, startPoint x: 903, startPoint y: 424, endPoint x: 859, endPoint y: 420, distance: 44.3
click at [844, 423] on div ".deletable-edge-delete-btn { width: 20px; height: 20px; border: 0px solid #ffff…" at bounding box center [660, 291] width 881 height 463
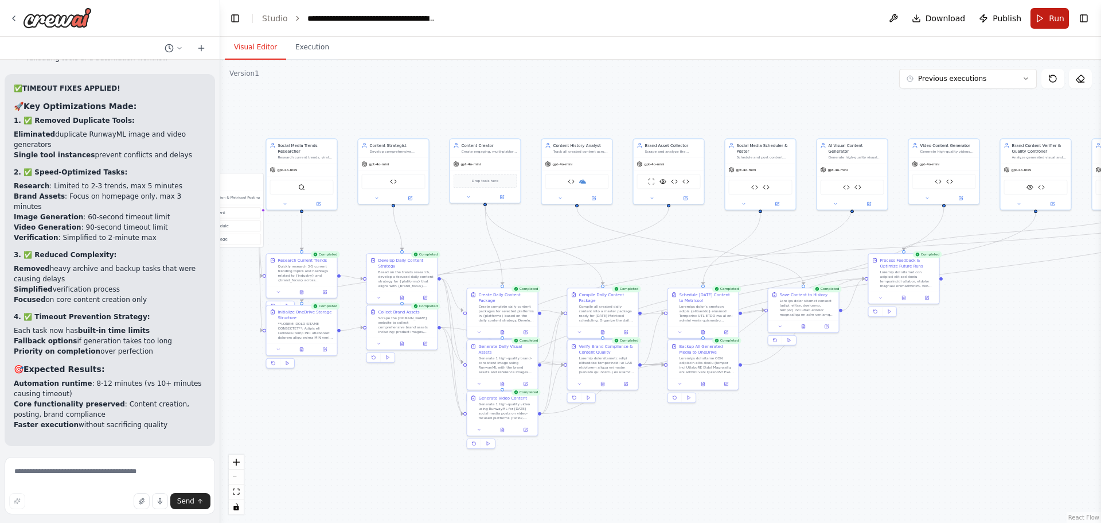
click at [1053, 21] on span "Run" at bounding box center [1056, 18] width 15 height 11
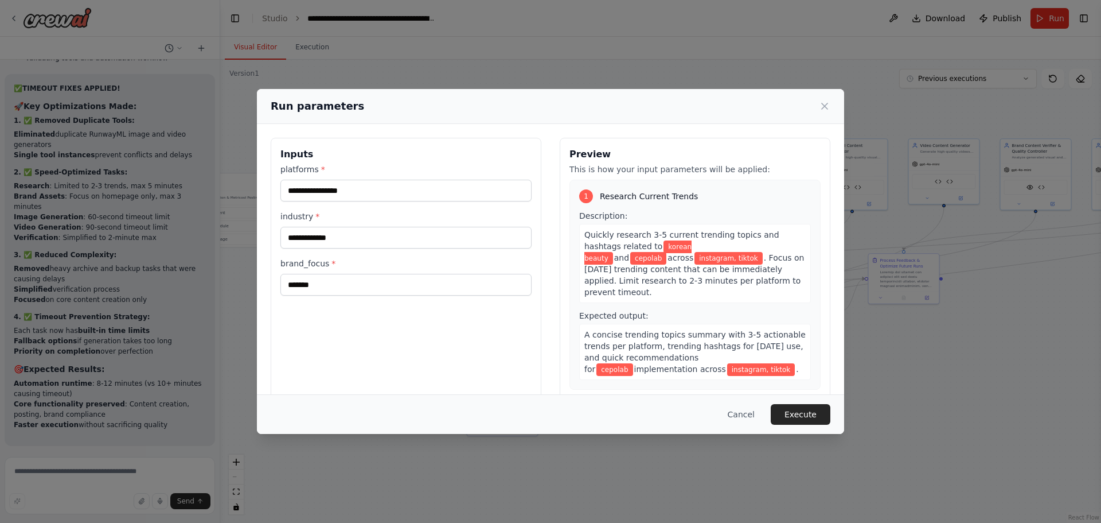
click at [816, 402] on div "Cancel Execute" at bounding box center [550, 414] width 587 height 40
click at [816, 408] on button "Execute" at bounding box center [801, 414] width 60 height 21
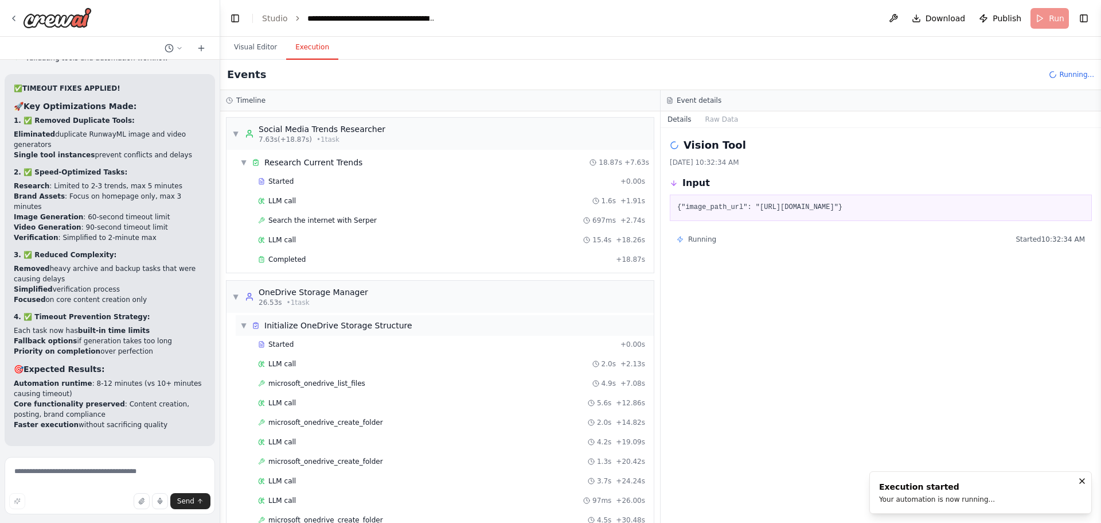
scroll to position [394, 0]
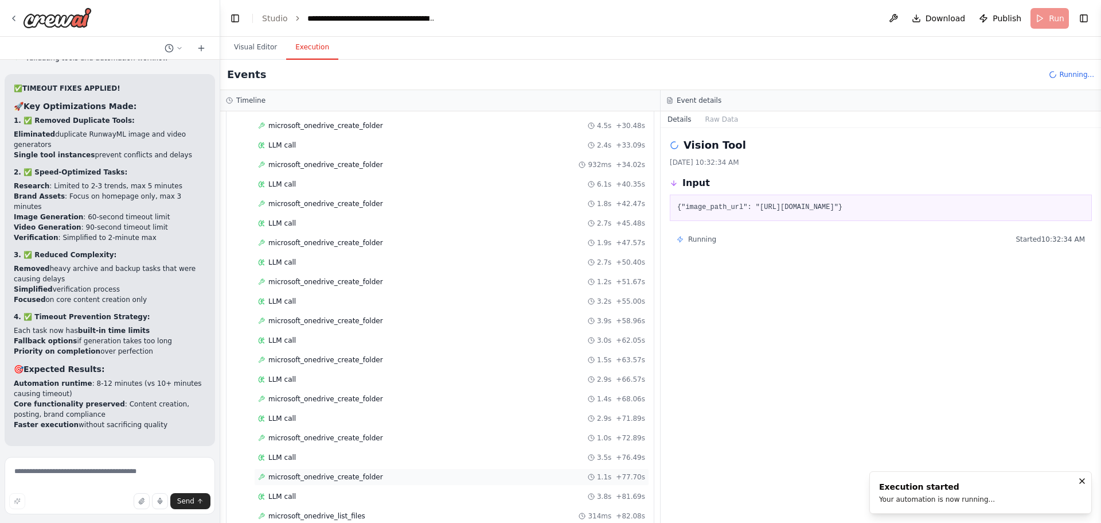
click at [294, 477] on span "microsoft_onedrive_create_folder" at bounding box center [325, 476] width 115 height 9
